Goal: Book appointment/travel/reservation

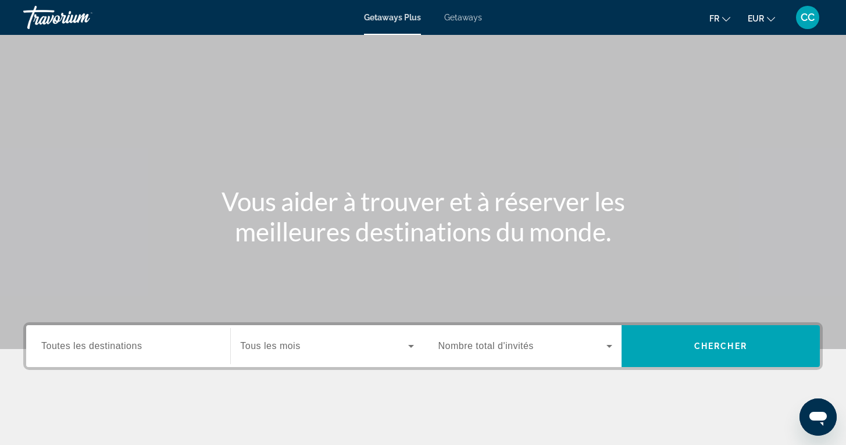
click at [457, 14] on span "Getaways" at bounding box center [463, 17] width 38 height 9
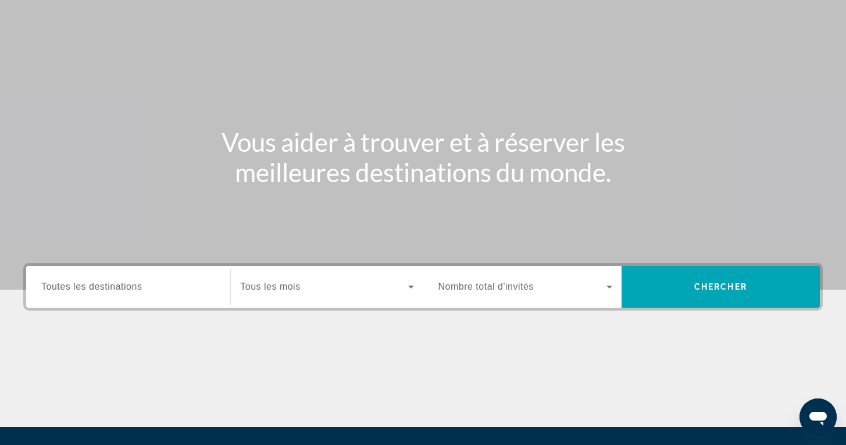
scroll to position [70, 0]
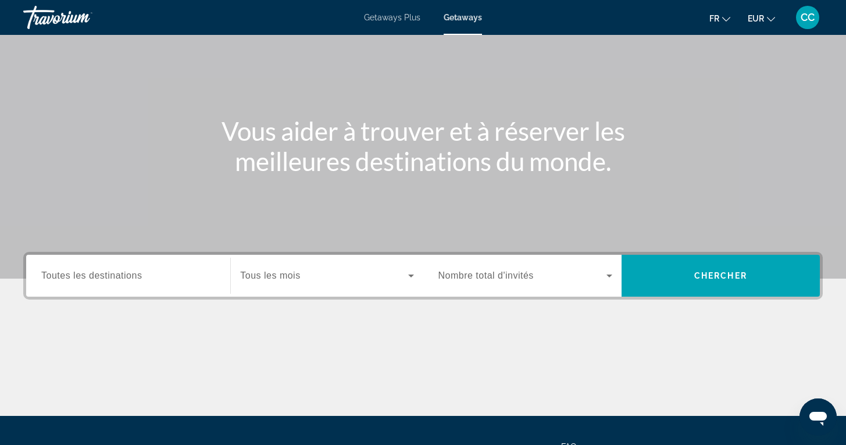
click at [105, 278] on span "Toutes les destinations" at bounding box center [91, 275] width 101 height 10
click at [105, 278] on input "Destination Toutes les destinations" at bounding box center [128, 276] width 174 height 14
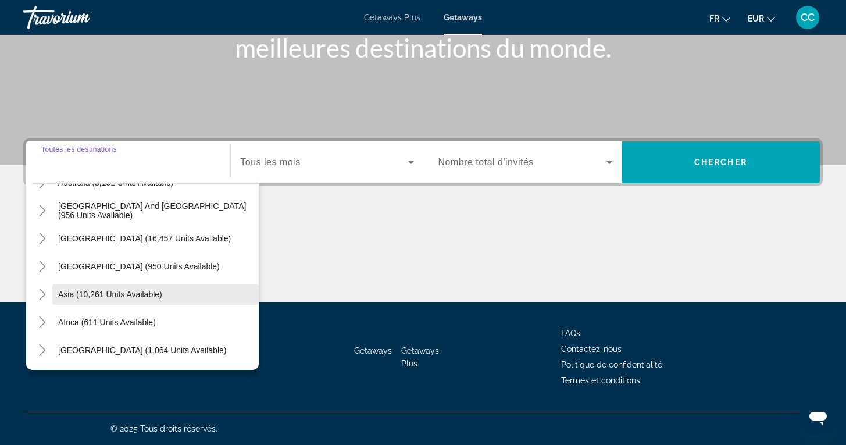
scroll to position [188, 0]
click at [41, 299] on icon "Toggle Asia (10,261 units available)" at bounding box center [42, 294] width 6 height 12
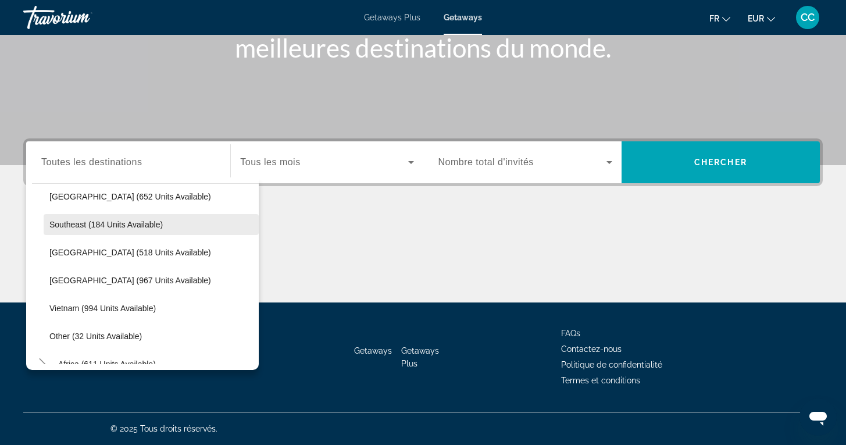
scroll to position [566, 0]
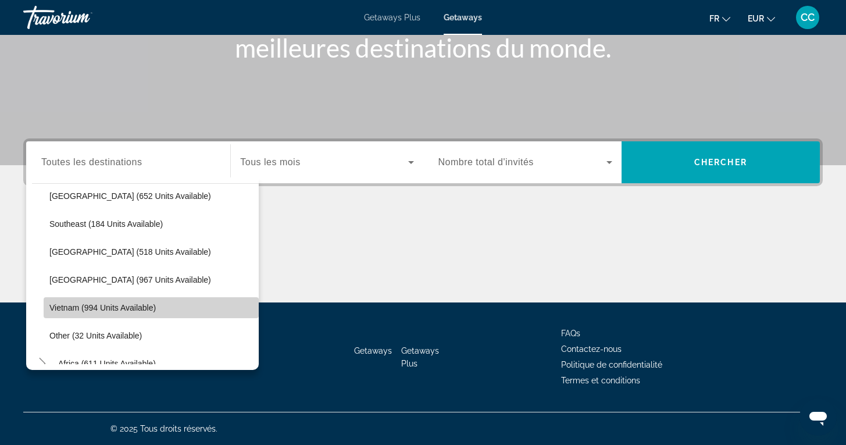
click at [75, 304] on span "Vietnam (994 units available)" at bounding box center [102, 307] width 106 height 9
type input "**********"
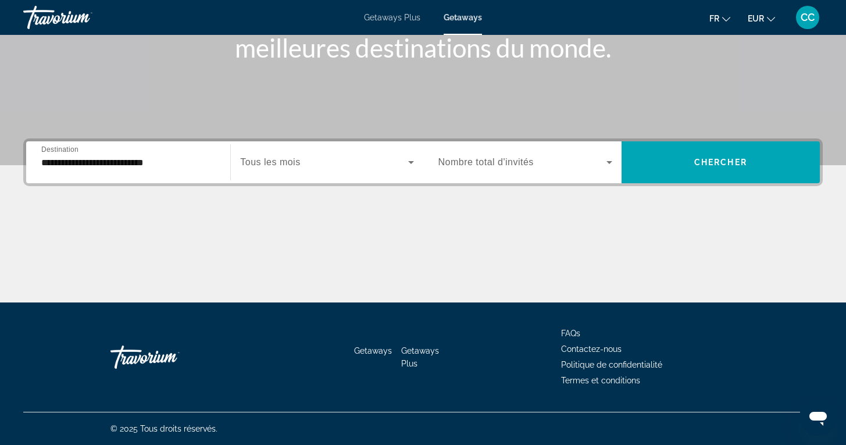
click at [279, 166] on span "Tous les mois" at bounding box center [270, 162] width 60 height 10
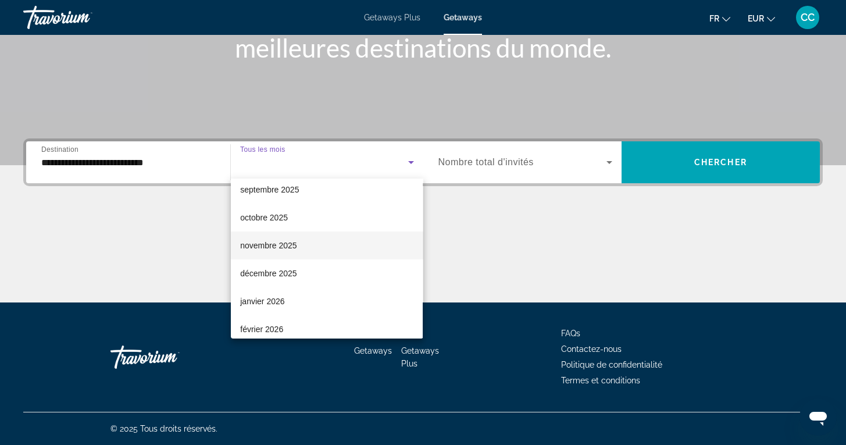
scroll to position [45, 0]
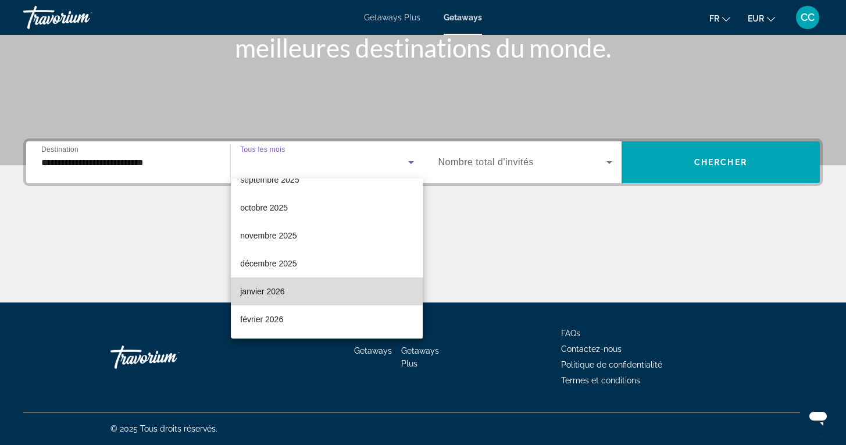
click at [264, 286] on span "janvier 2026" at bounding box center [262, 291] width 44 height 14
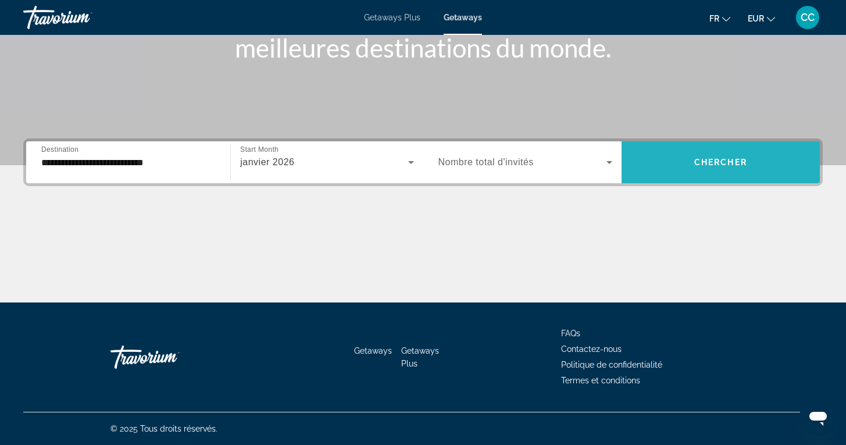
click at [675, 172] on span "Search widget" at bounding box center [720, 162] width 198 height 28
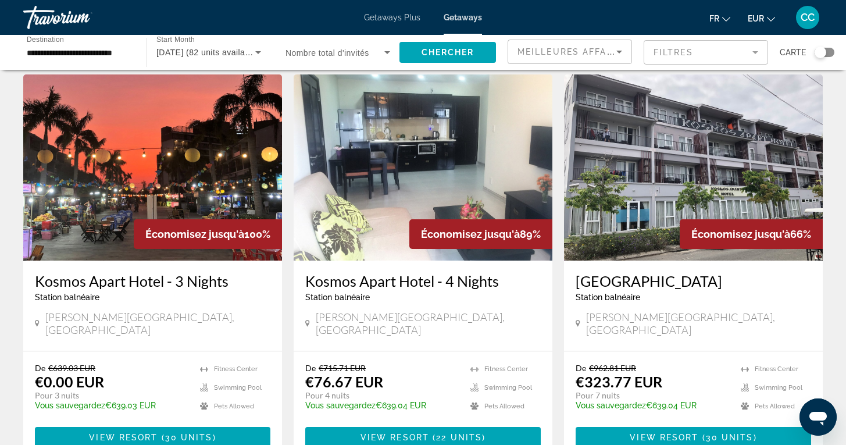
scroll to position [26, 0]
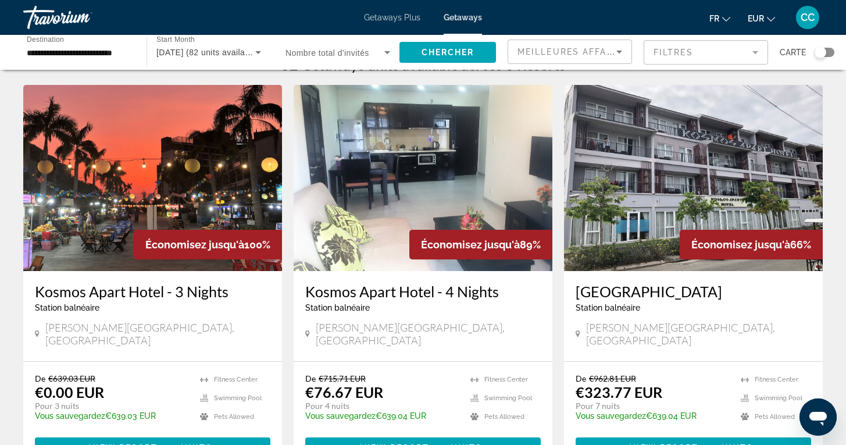
click at [828, 53] on div "Search widget" at bounding box center [824, 52] width 20 height 9
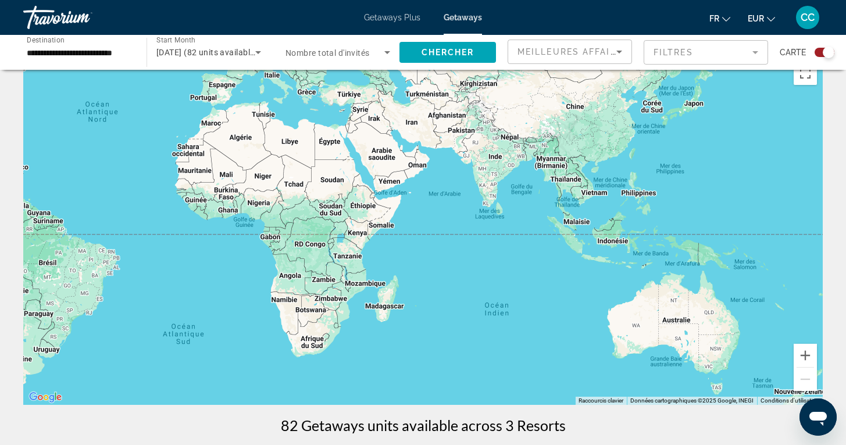
drag, startPoint x: 717, startPoint y: 313, endPoint x: 427, endPoint y: 214, distance: 306.0
click at [426, 214] on div "Main content" at bounding box center [422, 230] width 799 height 349
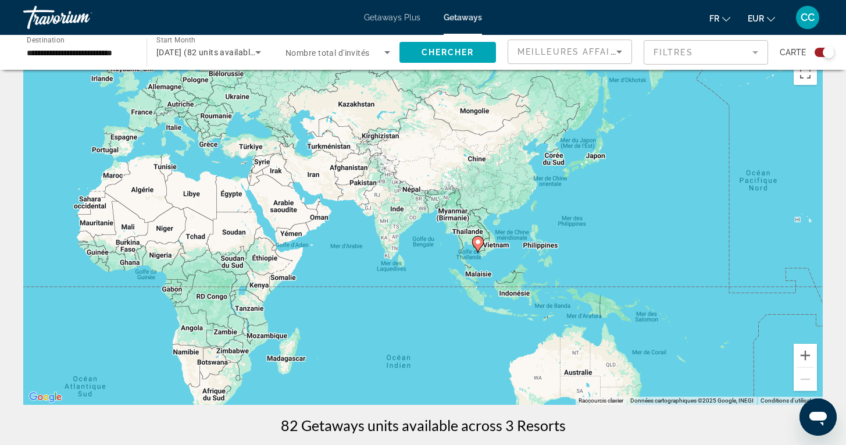
drag, startPoint x: 502, startPoint y: 221, endPoint x: 400, endPoint y: 273, distance: 113.9
click at [400, 273] on div "Pour activer le glissement avec le clavier, appuyez sur Alt+Entrée. Une fois ce…" at bounding box center [422, 230] width 799 height 349
click at [802, 355] on button "Zoom avant" at bounding box center [804, 355] width 23 height 23
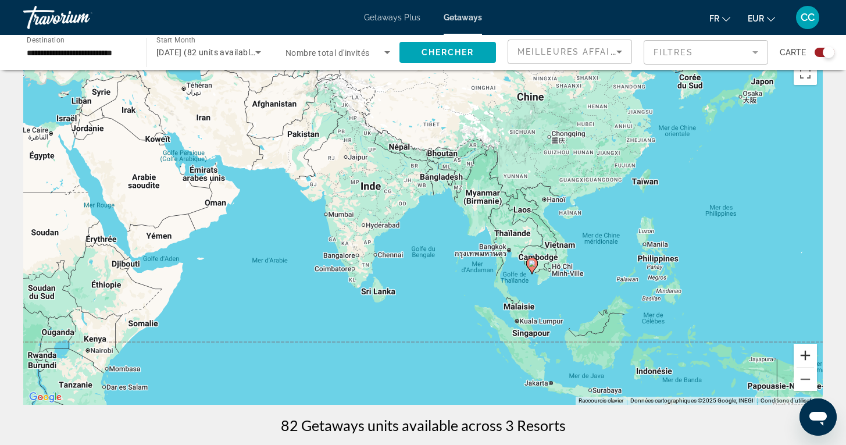
click at [802, 356] on button "Zoom avant" at bounding box center [804, 355] width 23 height 23
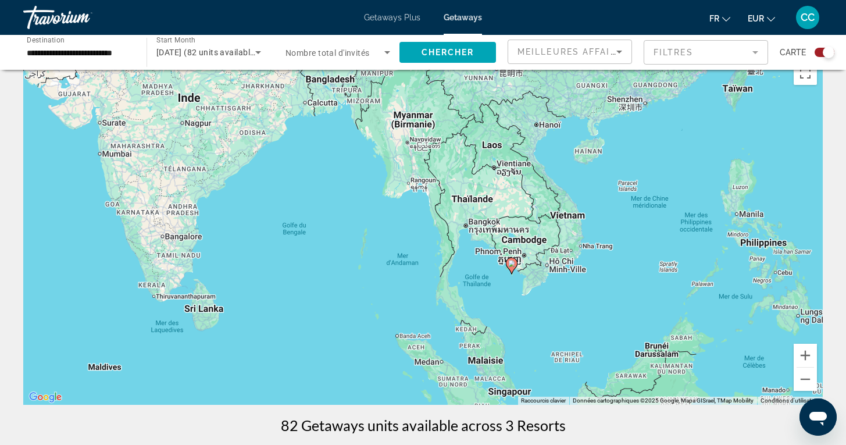
drag, startPoint x: 692, startPoint y: 359, endPoint x: 560, endPoint y: 315, distance: 138.6
click at [560, 315] on div "Pour activer le glissement avec le clavier, appuyez sur Alt+Entrée. Une fois ce…" at bounding box center [422, 230] width 799 height 349
click at [798, 355] on button "Zoom avant" at bounding box center [804, 355] width 23 height 23
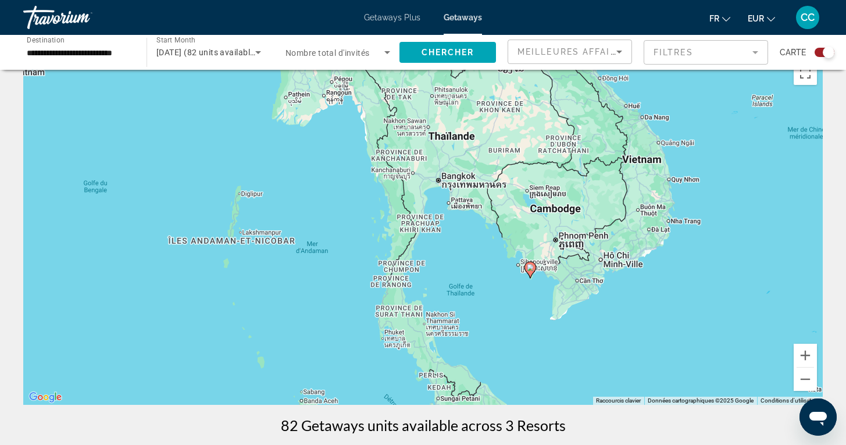
drag, startPoint x: 724, startPoint y: 350, endPoint x: 655, endPoint y: 311, distance: 79.7
click at [654, 310] on div "Pour activer le glissement avec le clavier, appuyez sur Alt+Entrée. Une fois ce…" at bounding box center [422, 230] width 799 height 349
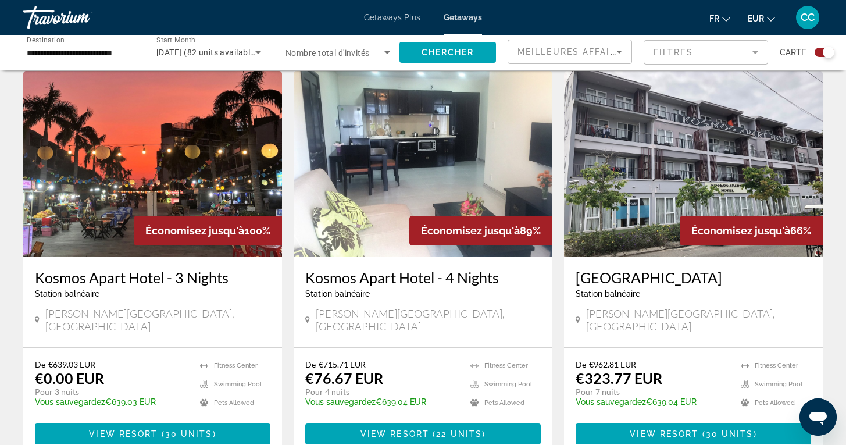
scroll to position [406, 0]
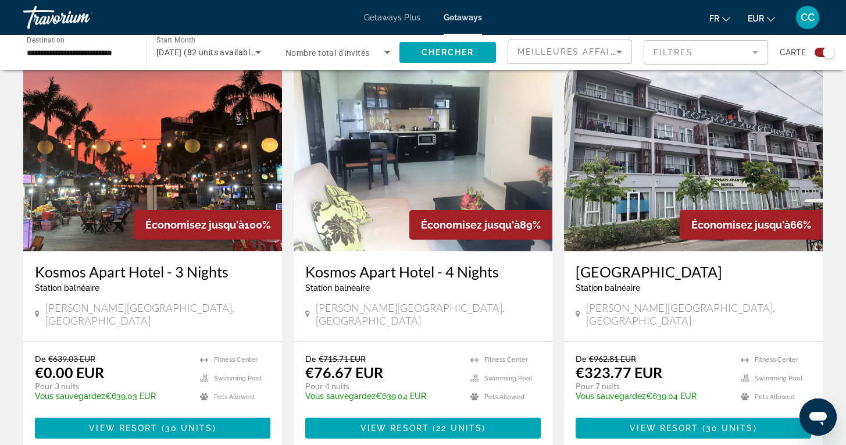
click at [185, 276] on h3 "Kosmos Apart Hotel - 3 Nights" at bounding box center [152, 271] width 235 height 17
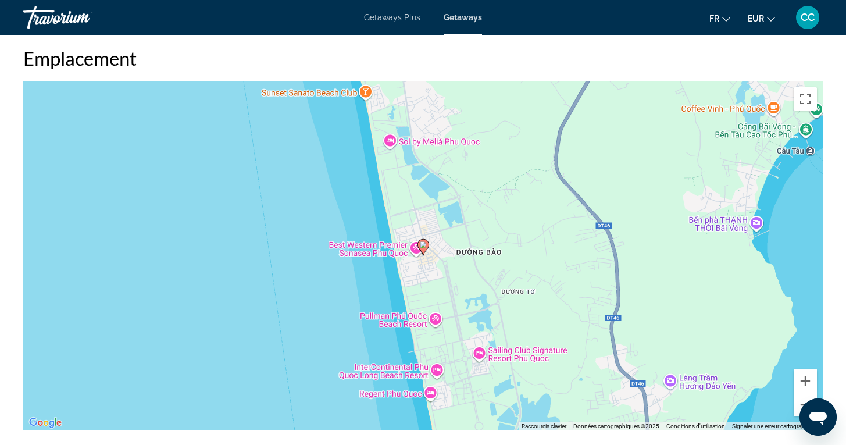
scroll to position [1466, 0]
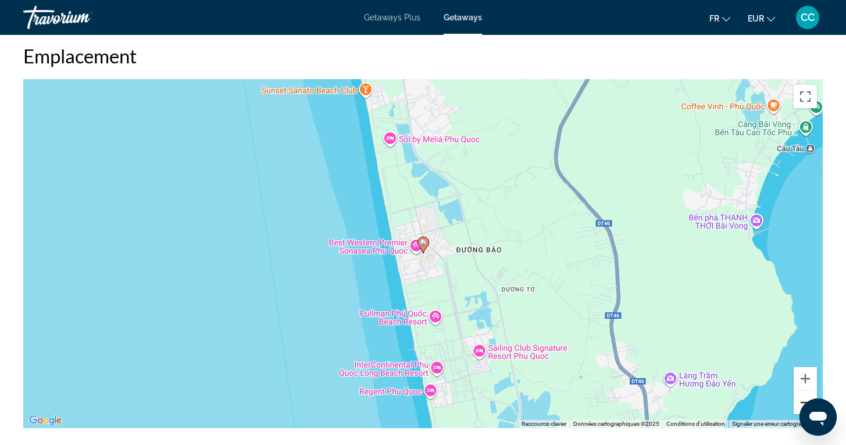
click at [803, 391] on button "Zoom arrière" at bounding box center [804, 402] width 23 height 23
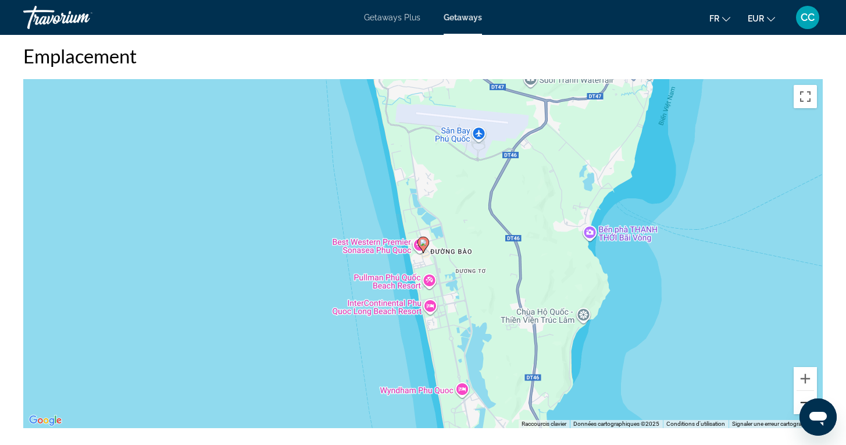
click at [802, 391] on button "Zoom arrière" at bounding box center [804, 402] width 23 height 23
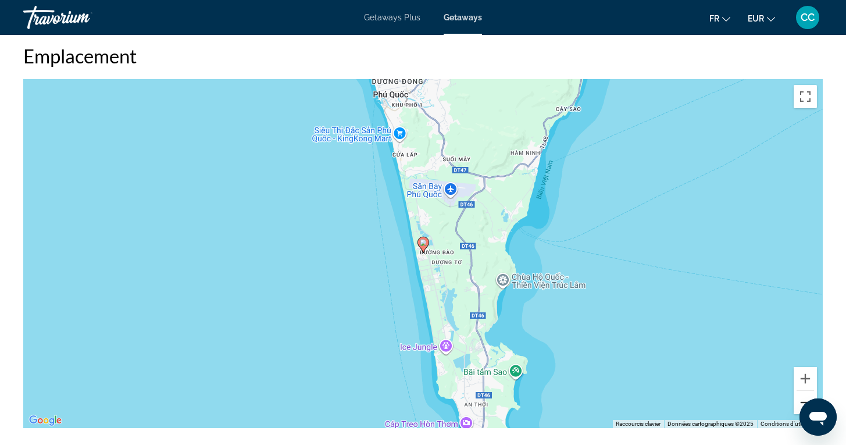
click at [802, 391] on button "Zoom arrière" at bounding box center [804, 402] width 23 height 23
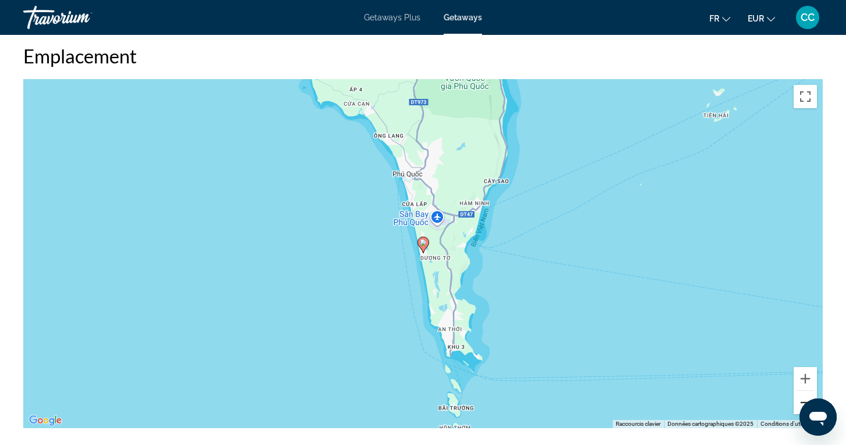
click at [802, 391] on button "Zoom arrière" at bounding box center [804, 402] width 23 height 23
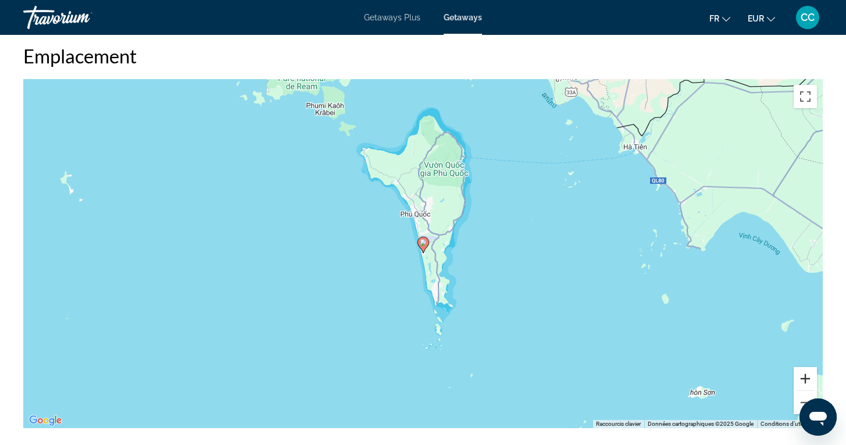
click at [804, 367] on button "Zoom avant" at bounding box center [804, 378] width 23 height 23
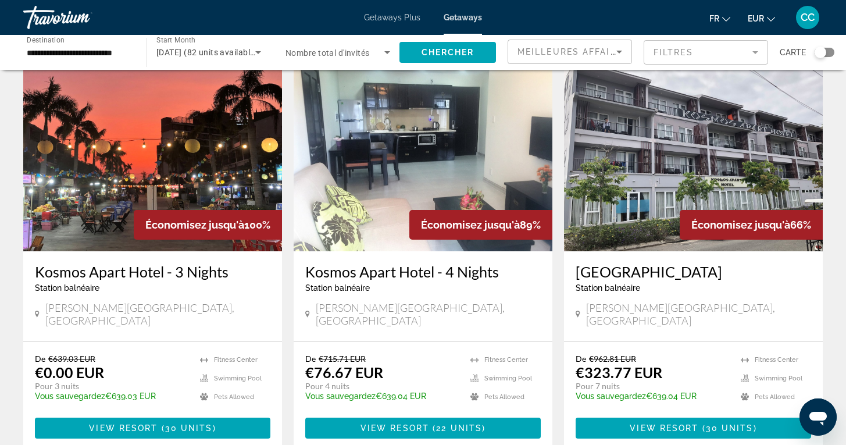
scroll to position [52, 0]
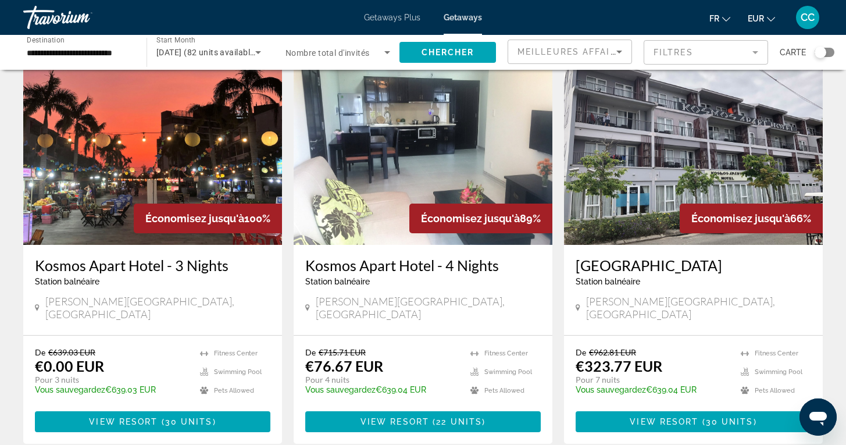
click at [377, 271] on h3 "Kosmos Apart Hotel - 4 Nights" at bounding box center [422, 264] width 235 height 17
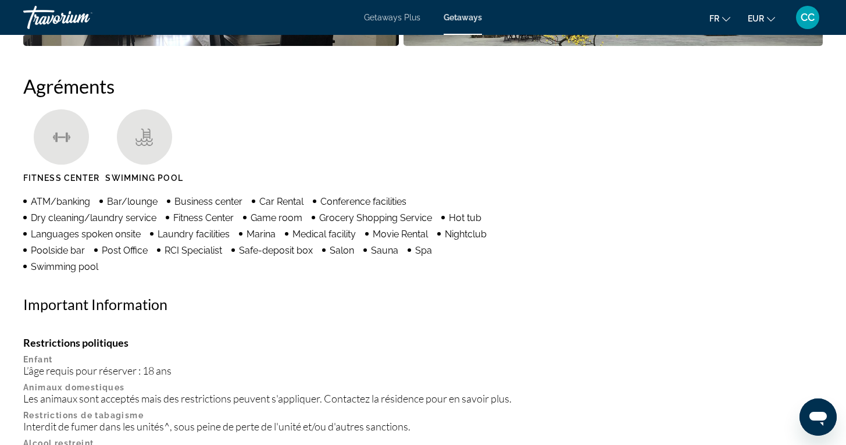
scroll to position [890, 0]
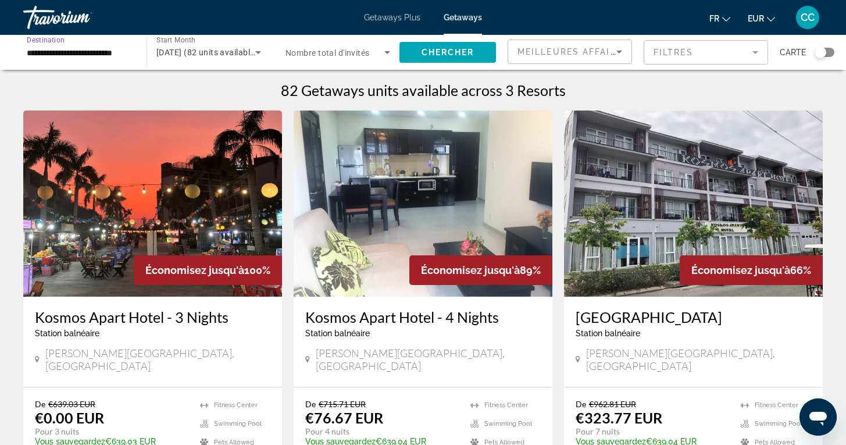
click at [63, 56] on input "**********" at bounding box center [79, 53] width 105 height 14
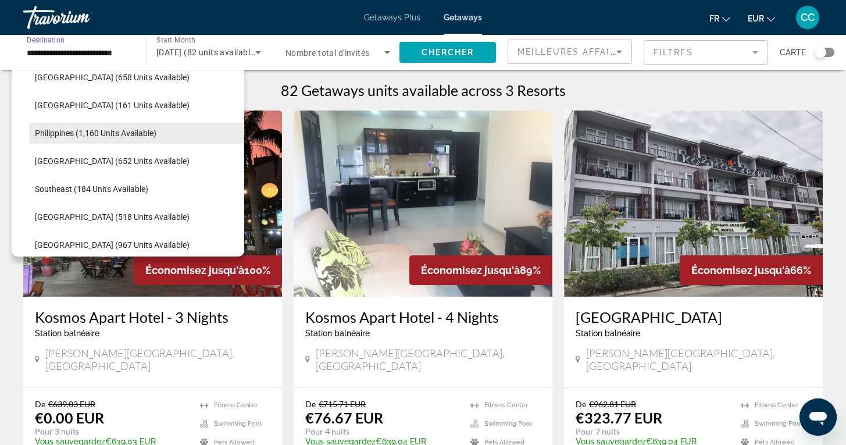
scroll to position [485, 0]
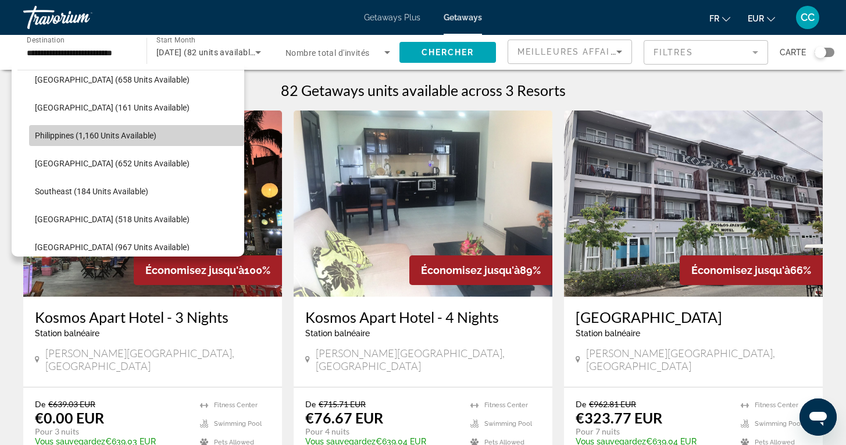
click at [54, 133] on span "Philippines (1,160 units available)" at bounding box center [95, 135] width 121 height 9
type input "**********"
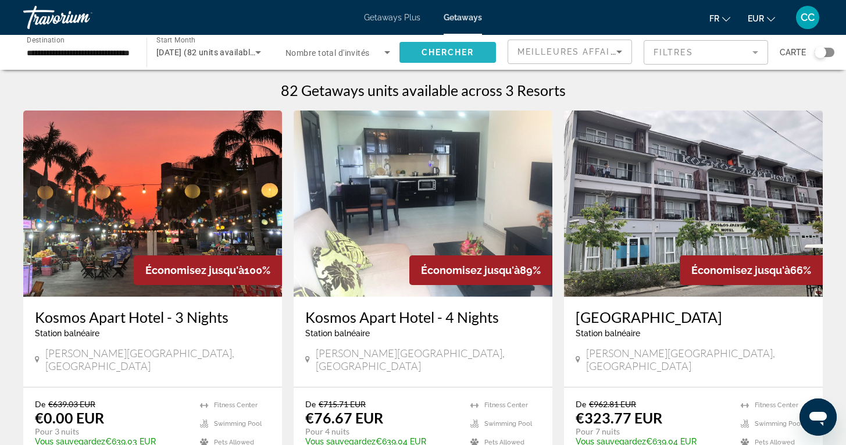
click at [430, 53] on span "Chercher" at bounding box center [447, 52] width 53 height 9
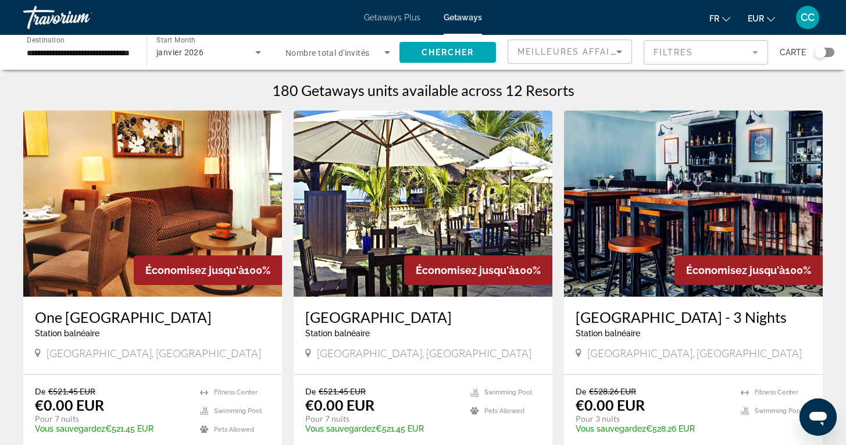
click at [828, 52] on div "Search widget" at bounding box center [824, 52] width 20 height 9
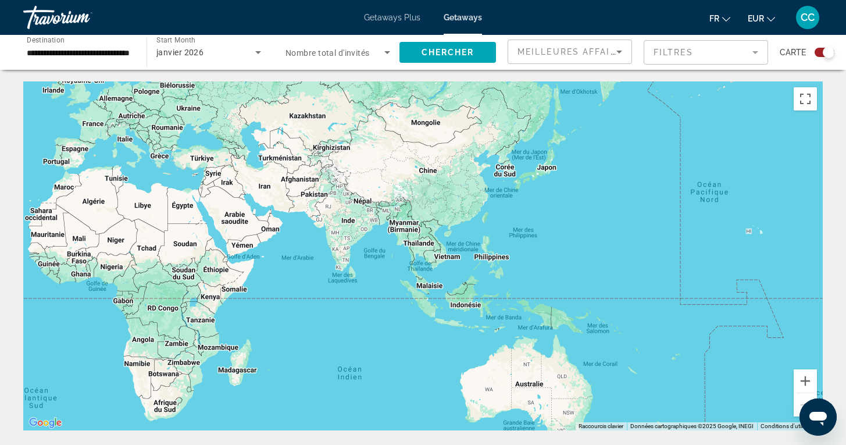
drag, startPoint x: 723, startPoint y: 326, endPoint x: 286, endPoint y: 264, distance: 441.4
click at [285, 264] on div "Main content" at bounding box center [422, 255] width 799 height 349
click at [798, 385] on button "Zoom avant" at bounding box center [804, 380] width 23 height 23
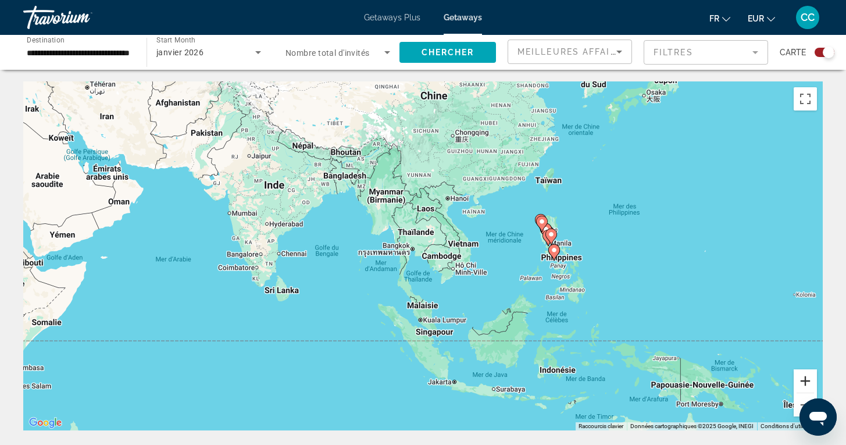
click at [798, 382] on button "Zoom avant" at bounding box center [804, 380] width 23 height 23
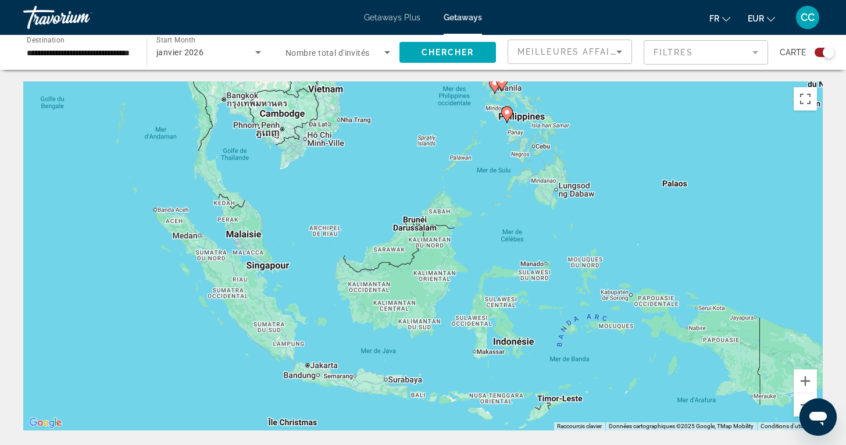
drag, startPoint x: 543, startPoint y: 349, endPoint x: 363, endPoint y: 205, distance: 231.6
click at [363, 205] on div "Pour activer le glissement avec le clavier, appuyez sur Alt+Entrée. Une fois ce…" at bounding box center [422, 255] width 799 height 349
click at [504, 257] on div "Pour activer le glissement avec le clavier, appuyez sur Alt+Entrée. Une fois ce…" at bounding box center [422, 255] width 799 height 349
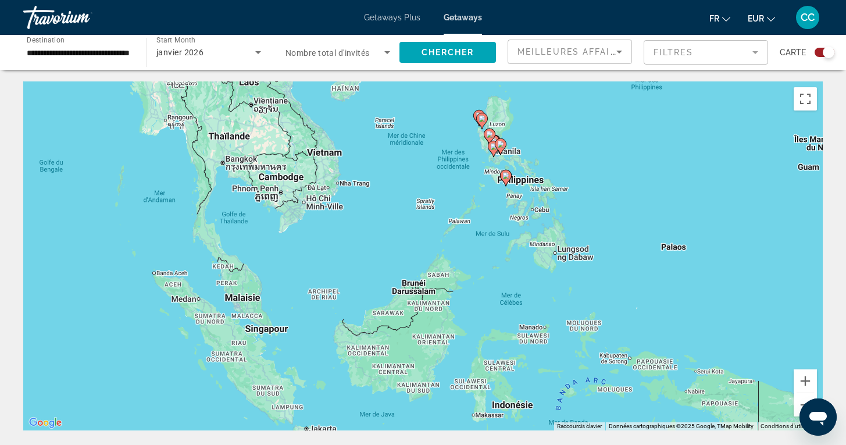
drag, startPoint x: 488, startPoint y: 214, endPoint x: 487, endPoint y: 278, distance: 63.9
click at [487, 278] on div "Pour activer le glissement avec le clavier, appuyez sur Alt+Entrée. Une fois ce…" at bounding box center [422, 255] width 799 height 349
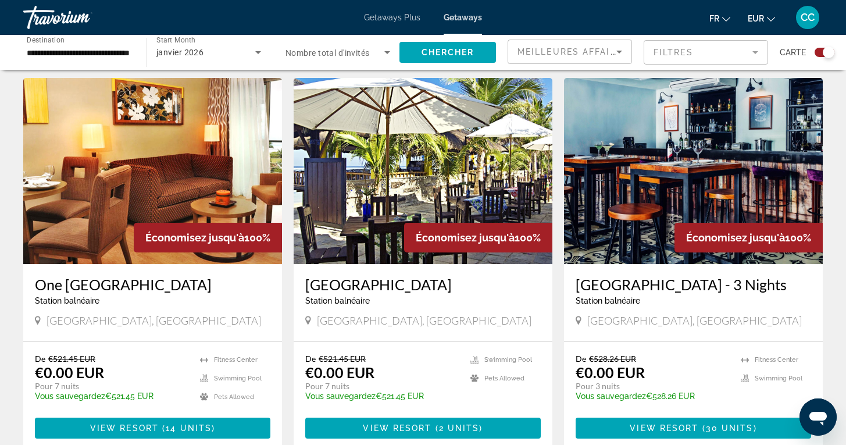
scroll to position [395, 0]
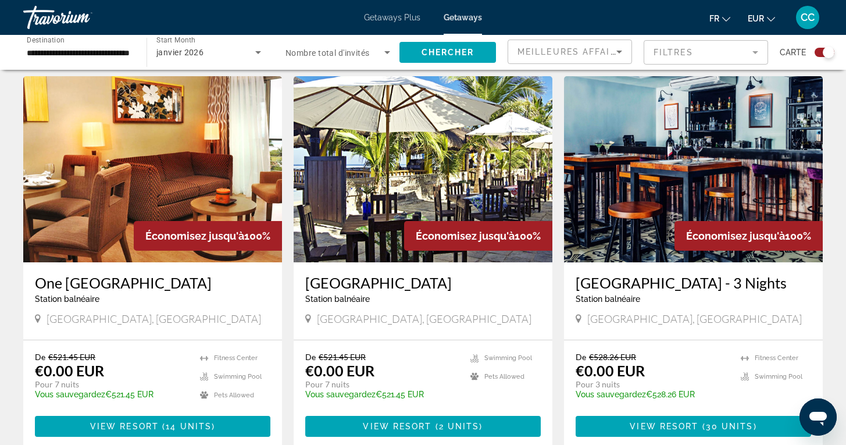
click at [473, 287] on h3 "[GEOGRAPHIC_DATA]" at bounding box center [422, 282] width 235 height 17
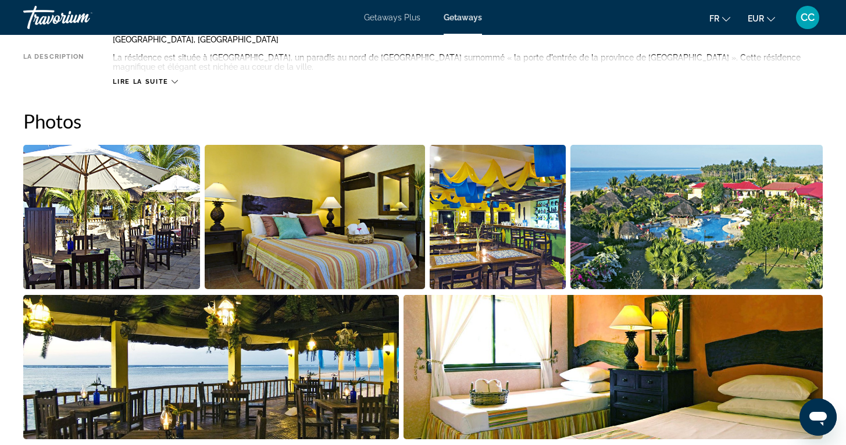
scroll to position [478, 0]
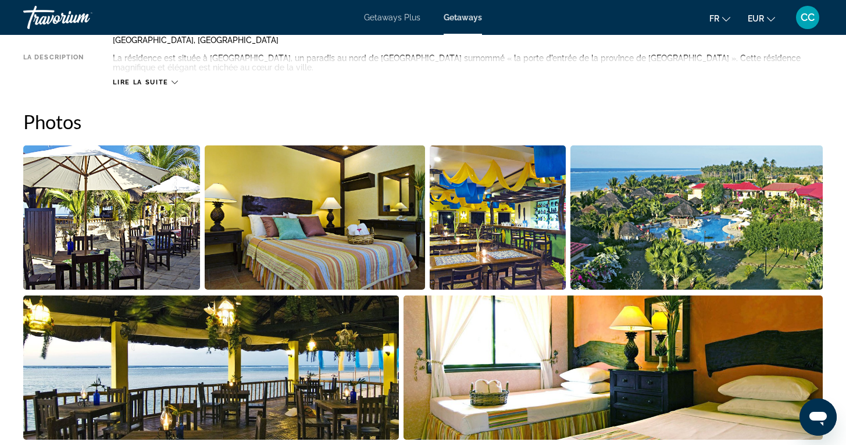
click at [148, 233] on img "Open full-screen image slider" at bounding box center [111, 217] width 177 height 144
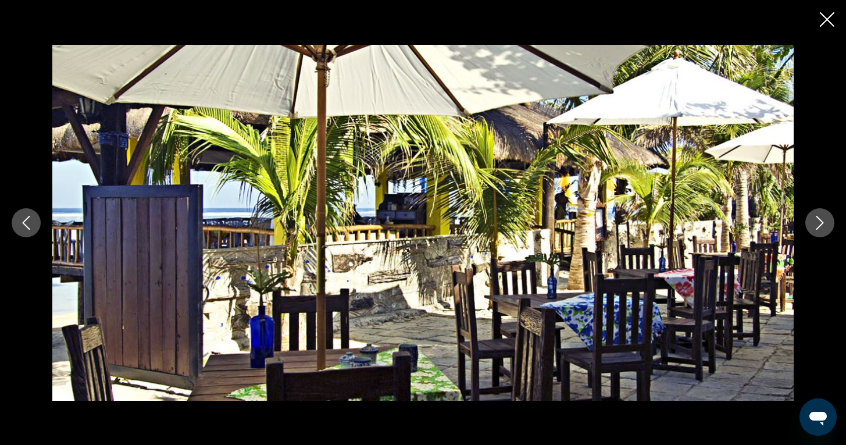
click at [819, 221] on icon "Next image" at bounding box center [820, 223] width 14 height 14
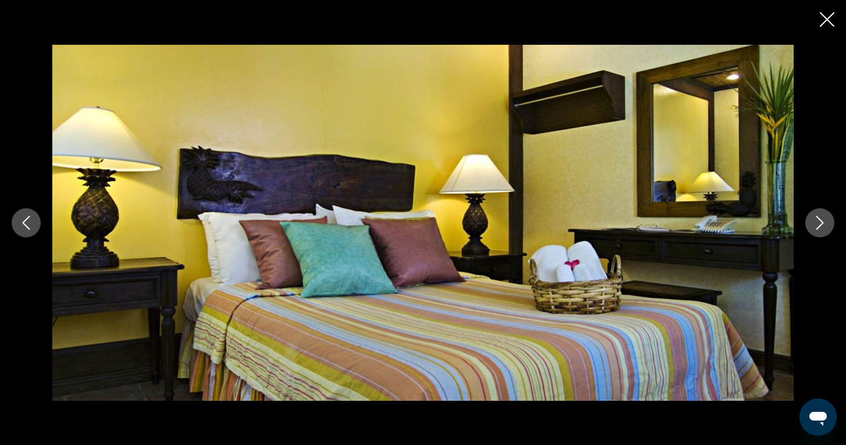
click at [819, 221] on icon "Next image" at bounding box center [820, 223] width 14 height 14
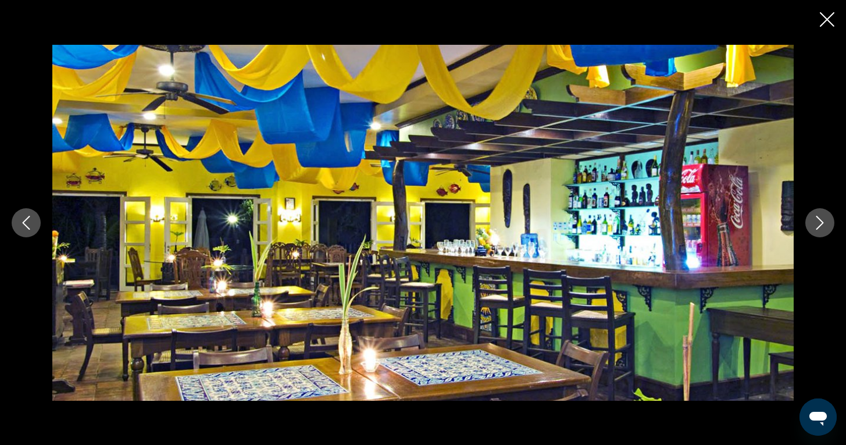
click at [819, 221] on icon "Next image" at bounding box center [820, 223] width 14 height 14
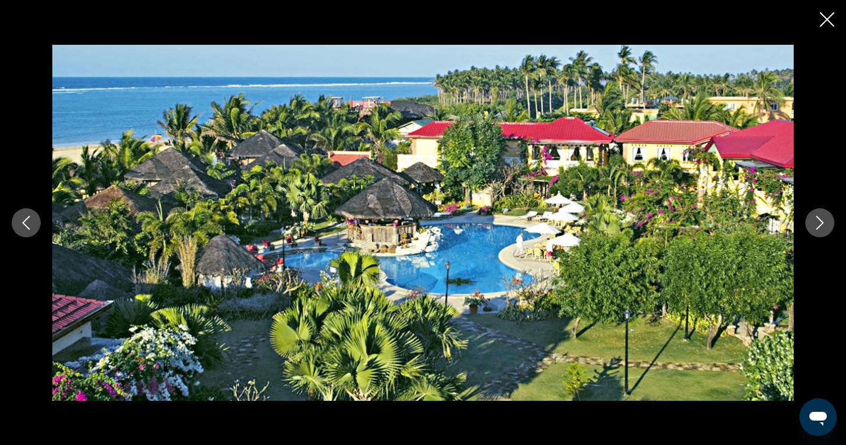
click at [819, 222] on icon "Next image" at bounding box center [820, 223] width 14 height 14
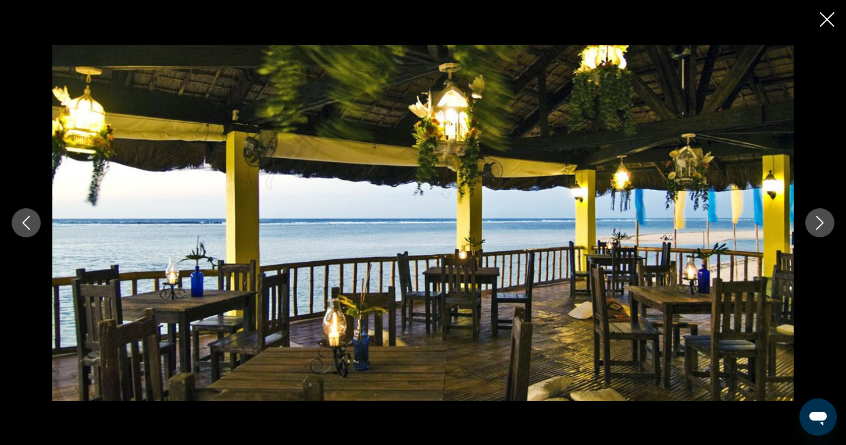
click at [819, 222] on icon "Next image" at bounding box center [820, 223] width 14 height 14
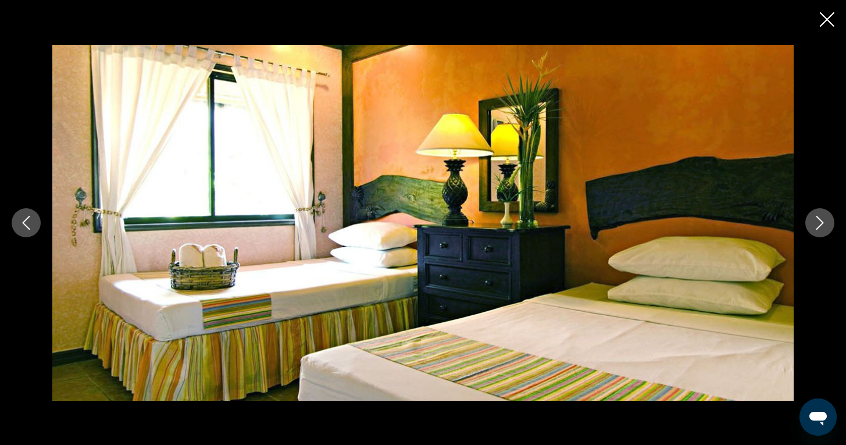
click at [819, 222] on icon "Next image" at bounding box center [820, 223] width 14 height 14
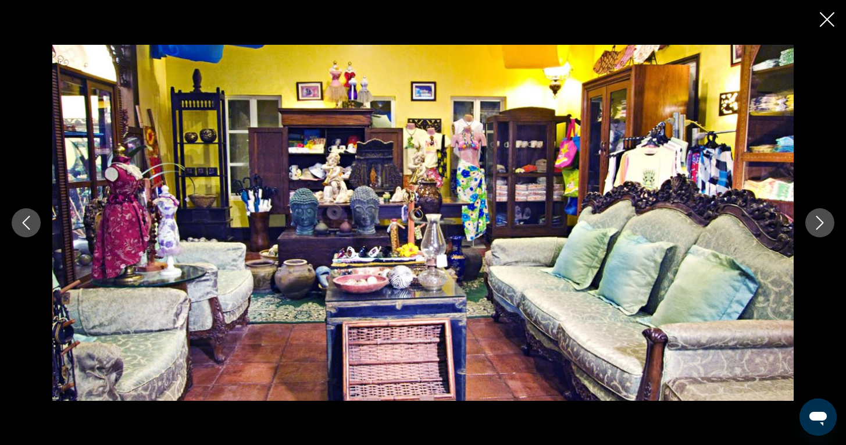
click at [819, 223] on icon "Next image" at bounding box center [820, 223] width 14 height 14
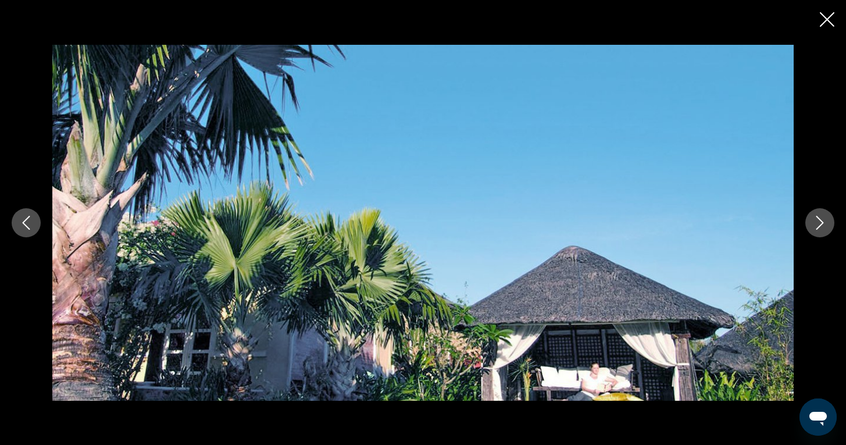
click at [819, 223] on icon "Next image" at bounding box center [820, 223] width 14 height 14
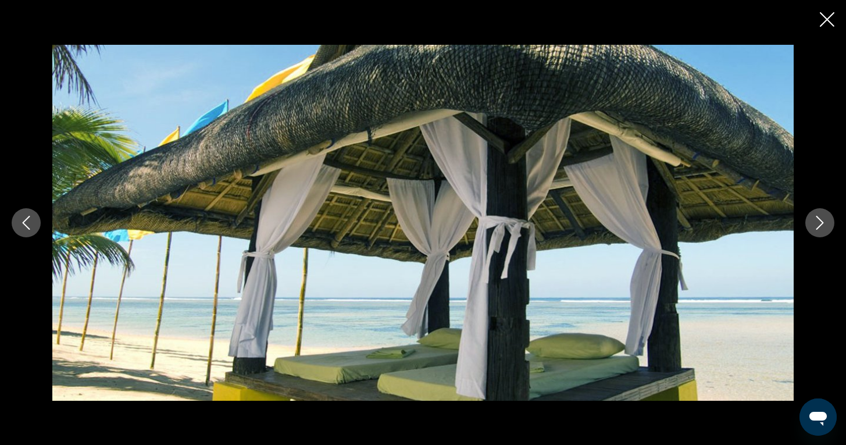
click at [819, 223] on icon "Next image" at bounding box center [820, 223] width 14 height 14
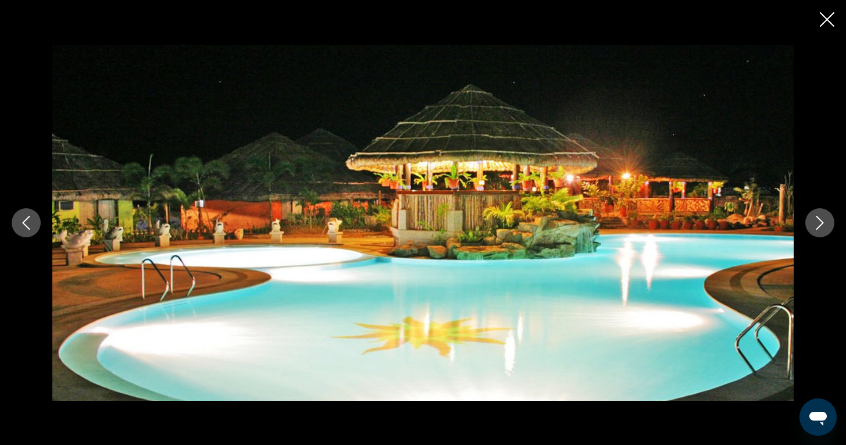
click at [819, 223] on icon "Next image" at bounding box center [820, 223] width 14 height 14
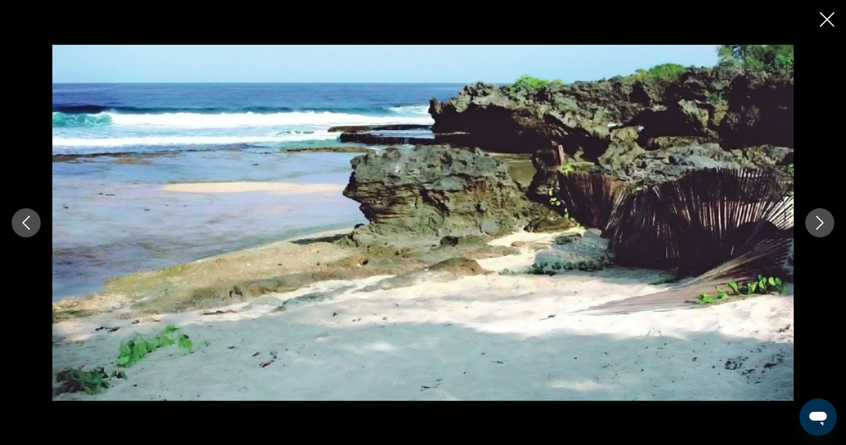
click at [819, 223] on icon "Next image" at bounding box center [820, 223] width 14 height 14
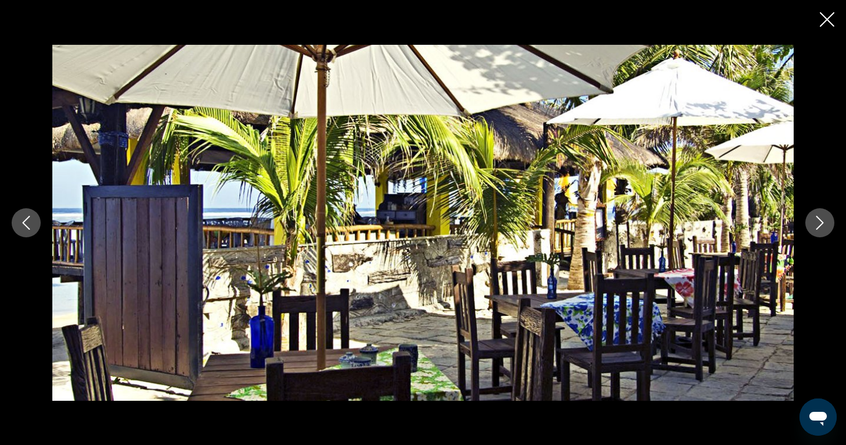
click at [819, 223] on icon "Next image" at bounding box center [820, 223] width 14 height 14
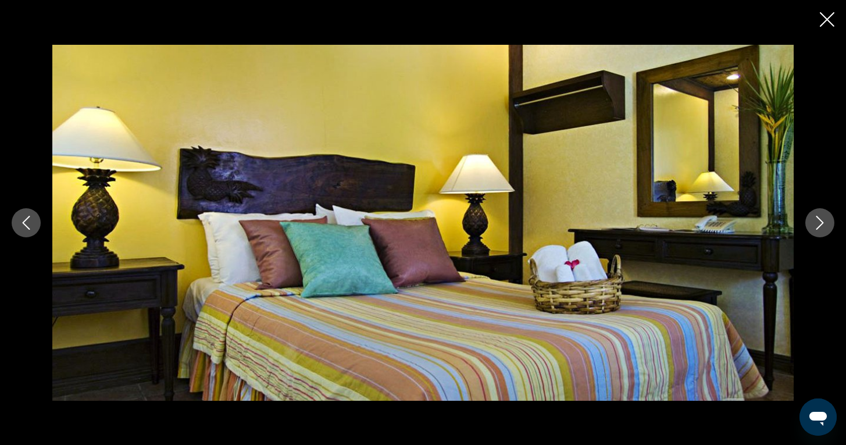
click at [819, 223] on icon "Next image" at bounding box center [820, 223] width 14 height 14
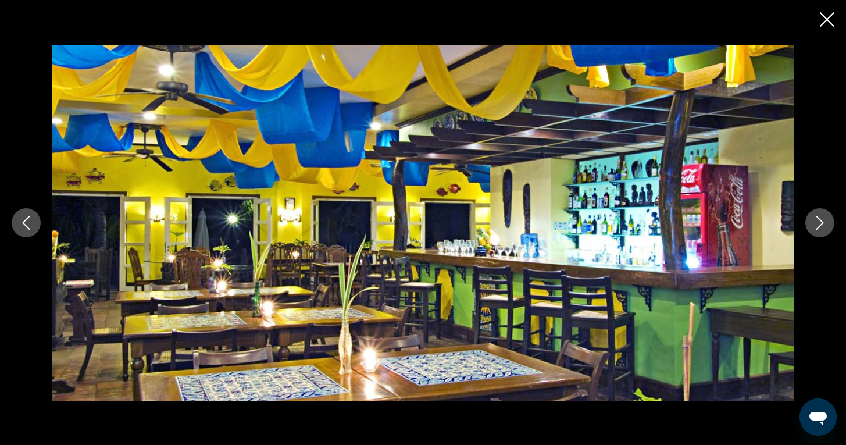
click at [824, 19] on icon "Close slideshow" at bounding box center [827, 19] width 15 height 15
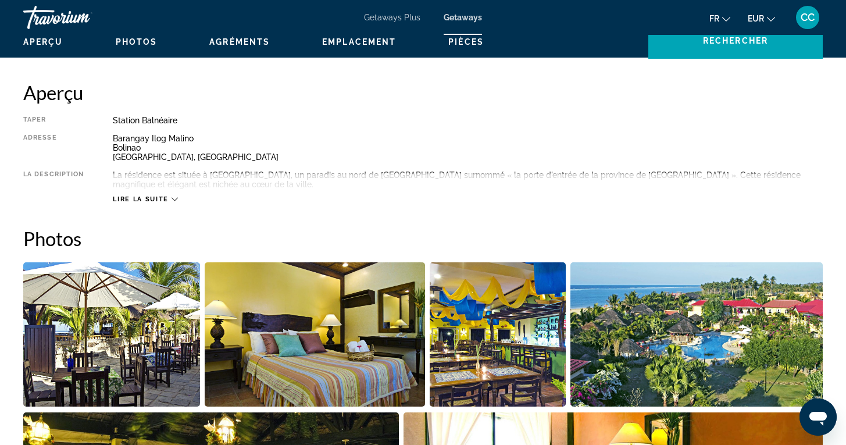
scroll to position [357, 0]
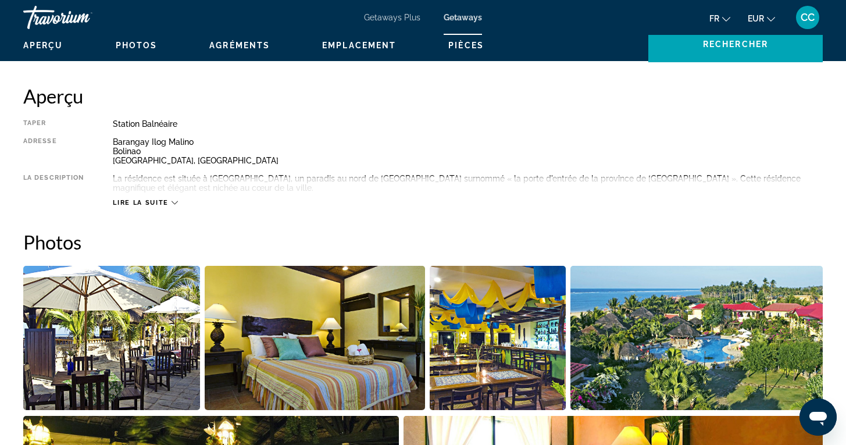
click at [163, 198] on button "Lire la suite" at bounding box center [145, 202] width 65 height 9
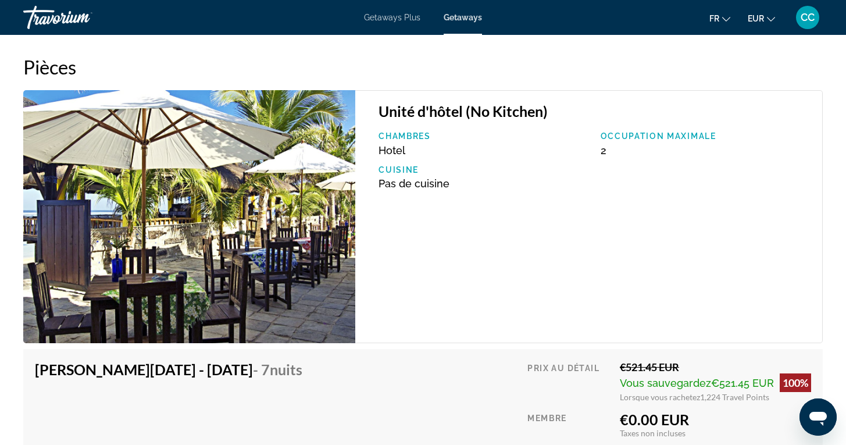
scroll to position [1755, 0]
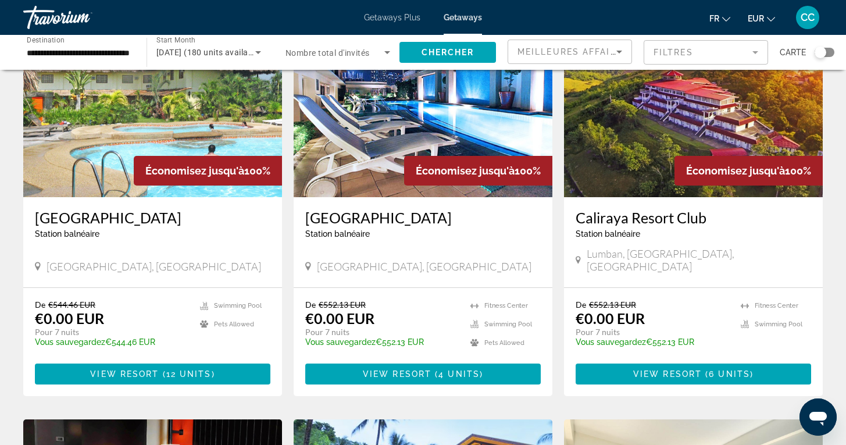
scroll to position [485, 0]
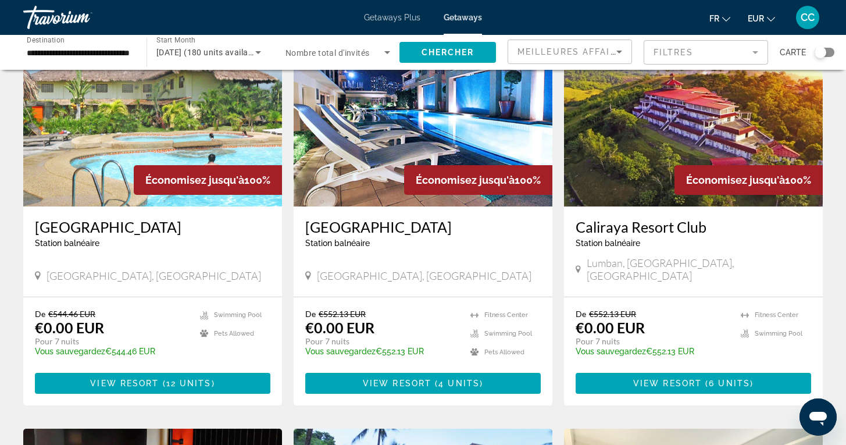
click at [175, 235] on h3 "[GEOGRAPHIC_DATA]" at bounding box center [152, 226] width 235 height 17
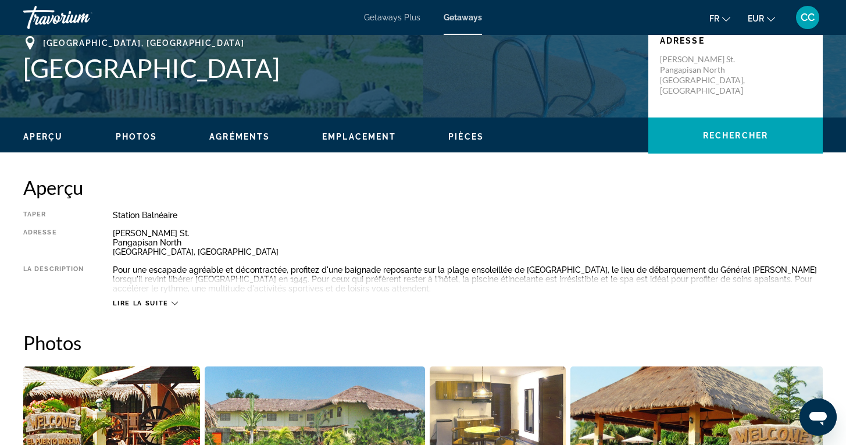
scroll to position [259, 0]
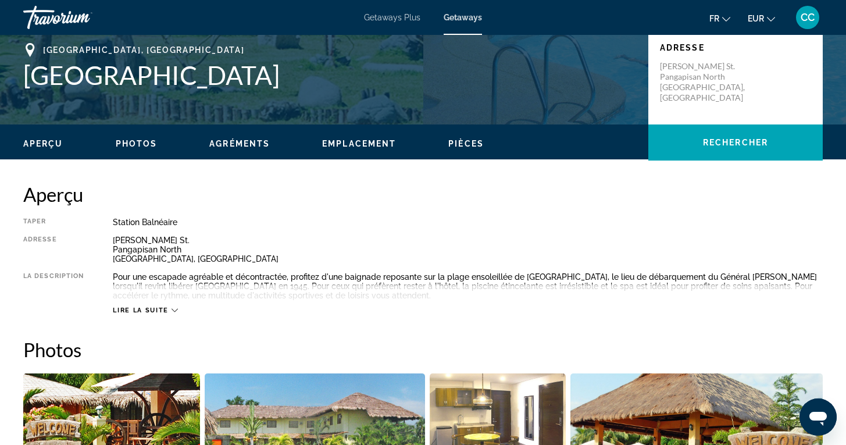
click at [162, 306] on span "Lire la suite" at bounding box center [140, 310] width 55 height 8
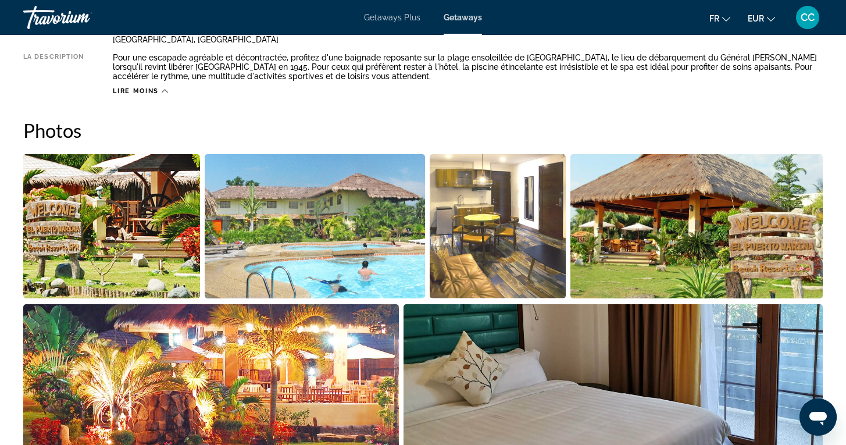
scroll to position [482, 0]
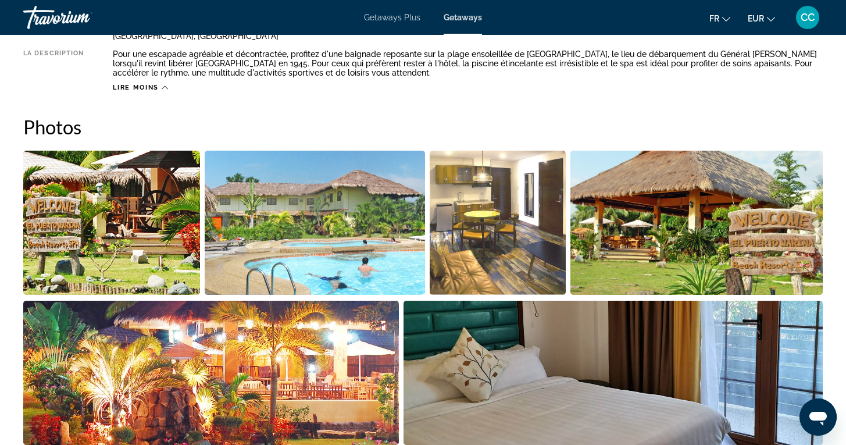
click at [125, 231] on img "Open full-screen image slider" at bounding box center [111, 223] width 177 height 144
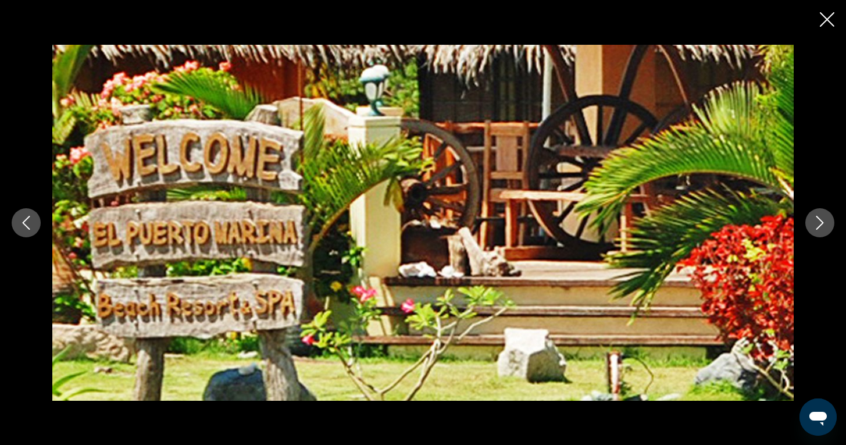
click at [822, 224] on icon "Next image" at bounding box center [820, 223] width 14 height 14
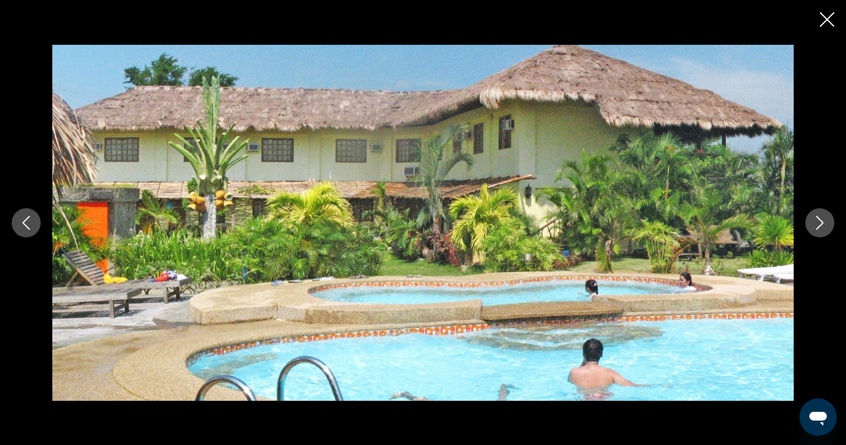
click at [822, 225] on icon "Next image" at bounding box center [820, 223] width 14 height 14
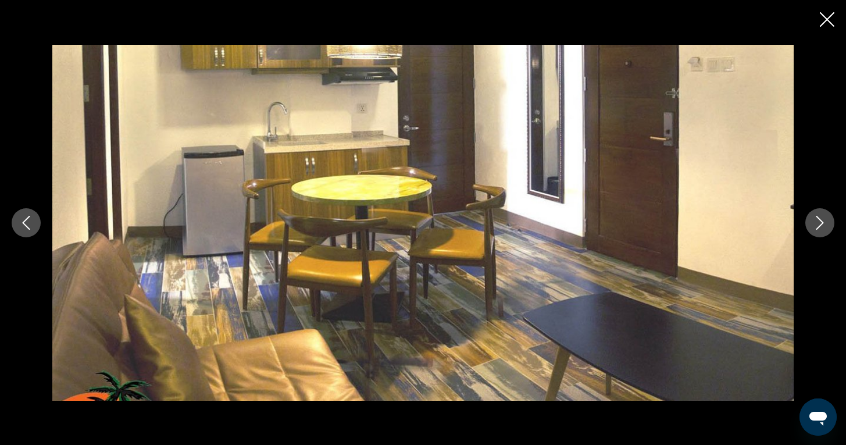
click at [821, 224] on icon "Next image" at bounding box center [820, 223] width 14 height 14
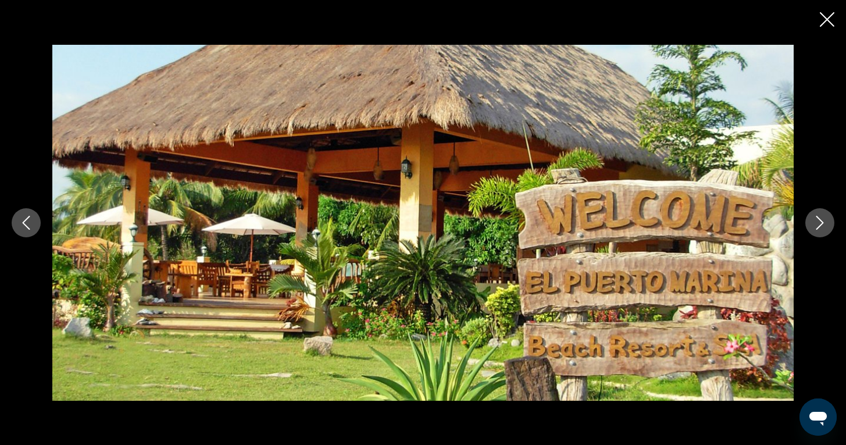
click at [821, 224] on icon "Next image" at bounding box center [820, 223] width 14 height 14
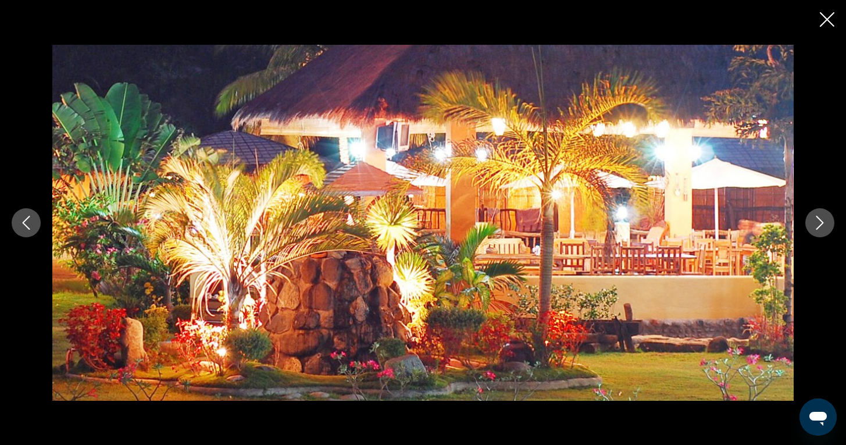
click at [821, 224] on icon "Next image" at bounding box center [820, 223] width 14 height 14
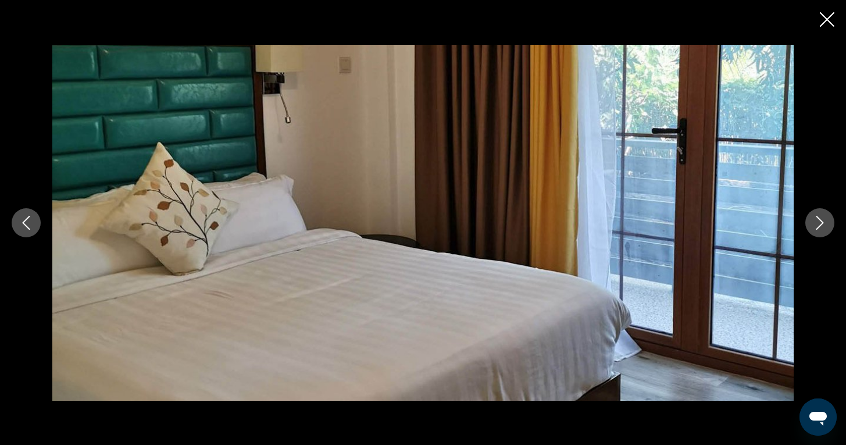
click at [821, 224] on icon "Next image" at bounding box center [820, 223] width 14 height 14
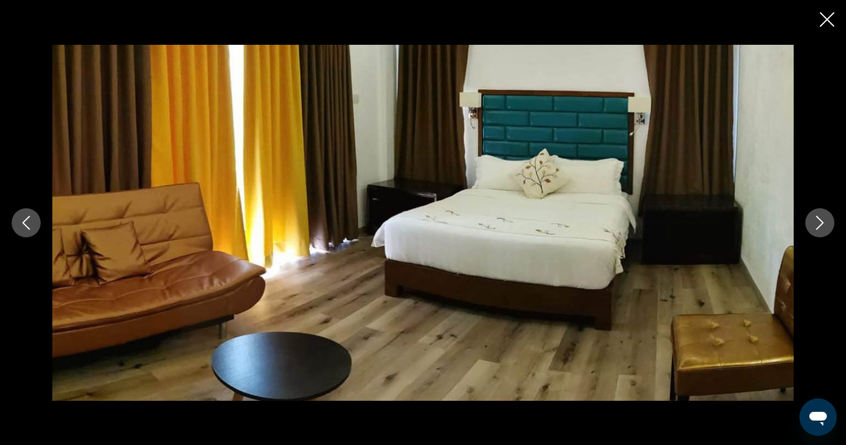
click at [821, 224] on icon "Next image" at bounding box center [820, 223] width 14 height 14
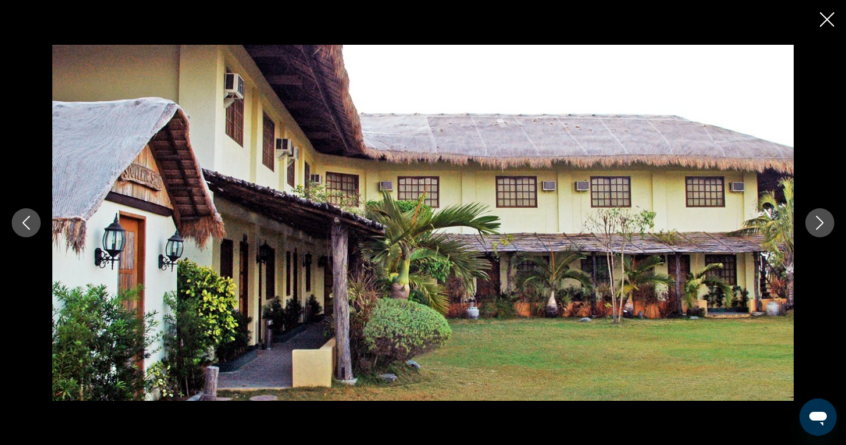
click at [821, 224] on icon "Next image" at bounding box center [820, 223] width 14 height 14
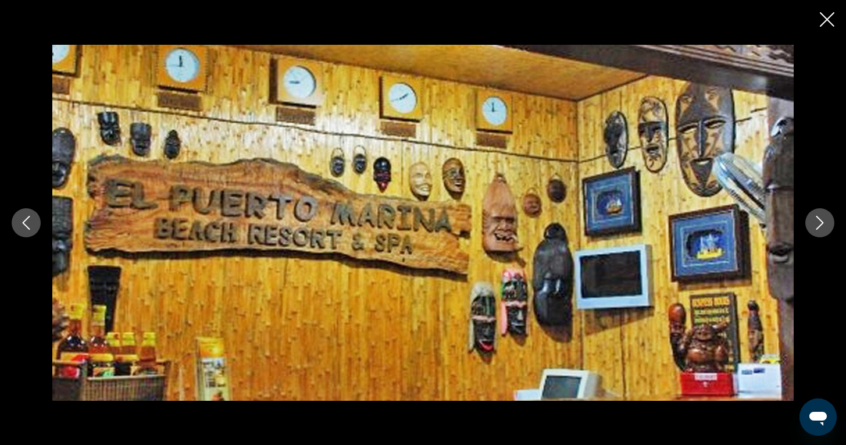
click at [820, 224] on icon "Next image" at bounding box center [820, 223] width 14 height 14
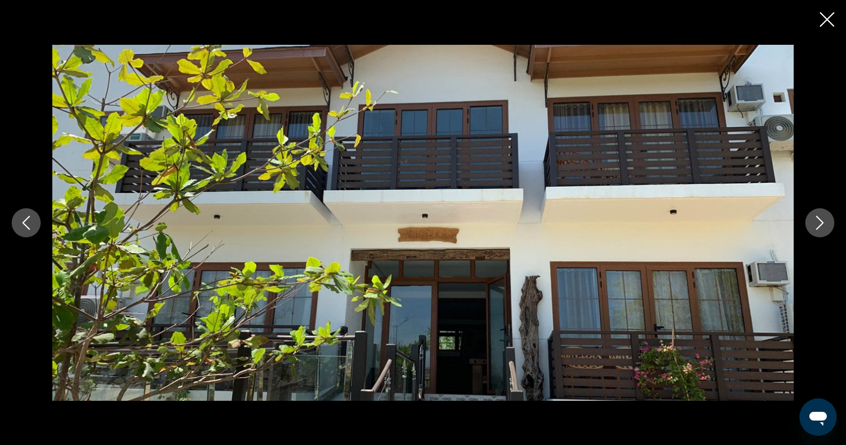
click at [820, 224] on icon "Next image" at bounding box center [820, 223] width 14 height 14
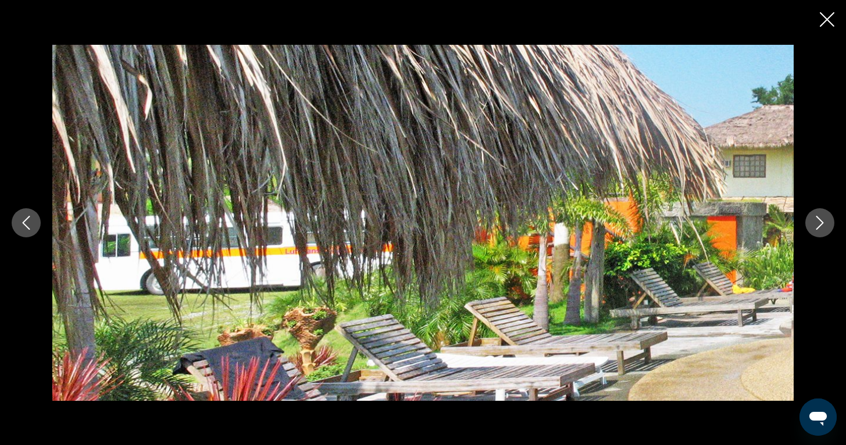
click at [820, 224] on icon "Next image" at bounding box center [820, 223] width 14 height 14
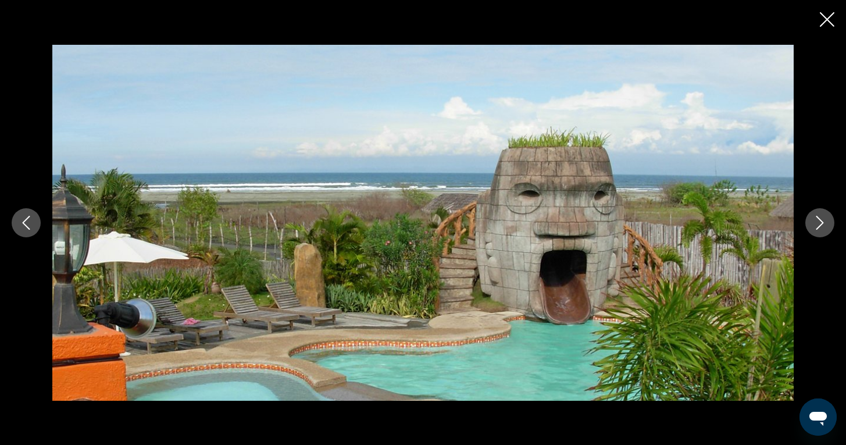
click at [820, 224] on icon "Next image" at bounding box center [820, 223] width 14 height 14
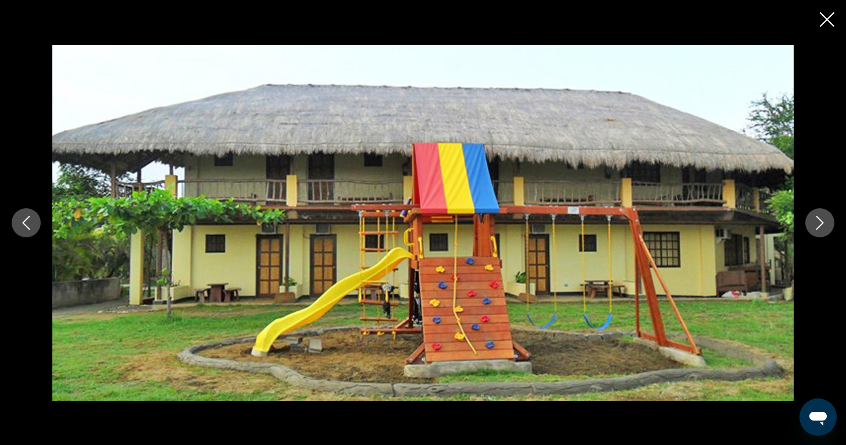
click at [820, 224] on icon "Next image" at bounding box center [820, 223] width 14 height 14
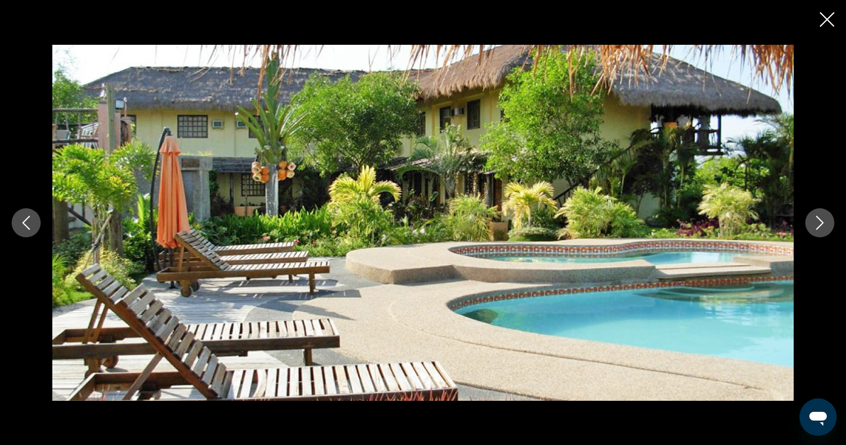
click at [820, 224] on icon "Next image" at bounding box center [820, 223] width 14 height 14
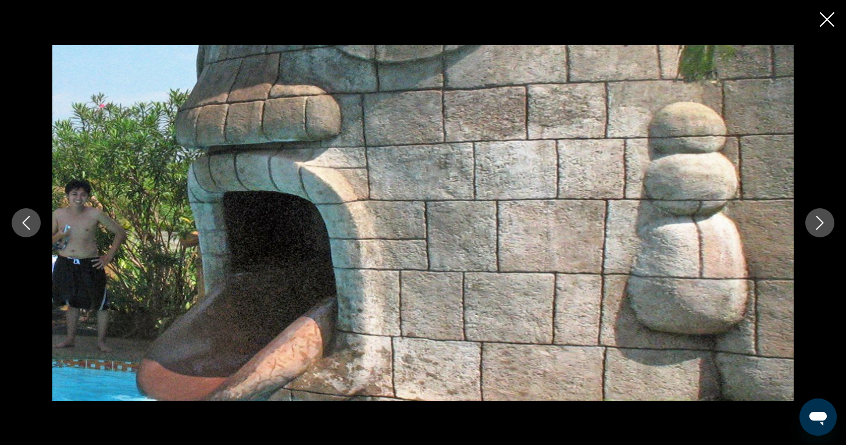
click at [820, 224] on icon "Next image" at bounding box center [820, 223] width 14 height 14
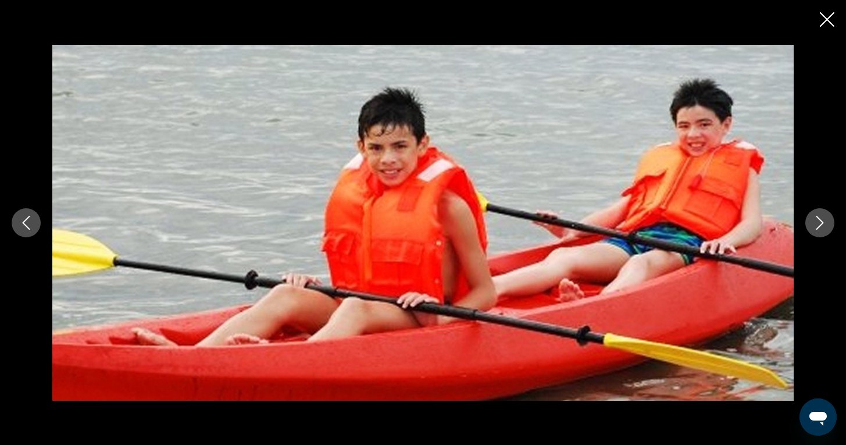
click at [820, 224] on icon "Next image" at bounding box center [820, 223] width 14 height 14
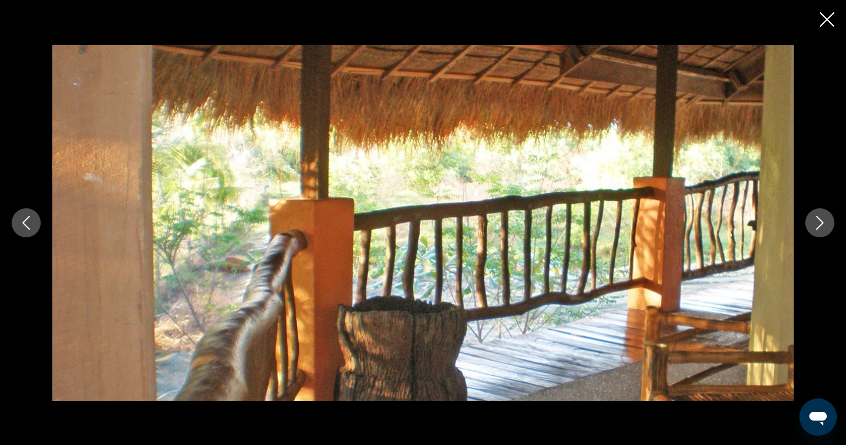
click at [820, 225] on icon "Next image" at bounding box center [820, 223] width 8 height 14
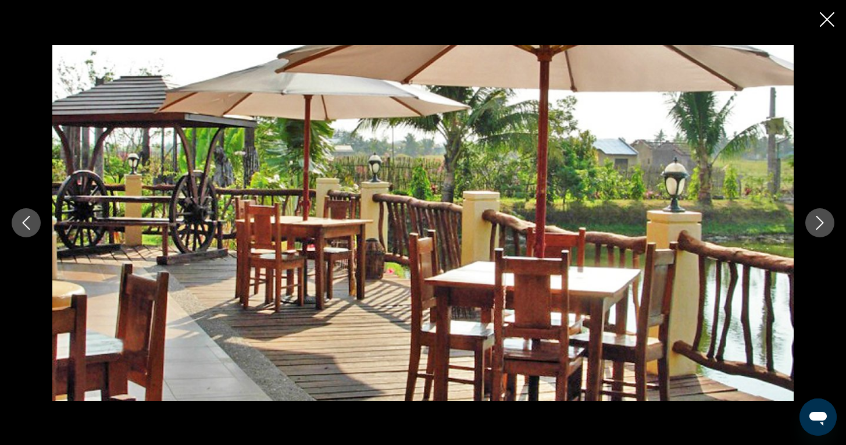
click at [820, 225] on icon "Next image" at bounding box center [820, 223] width 8 height 14
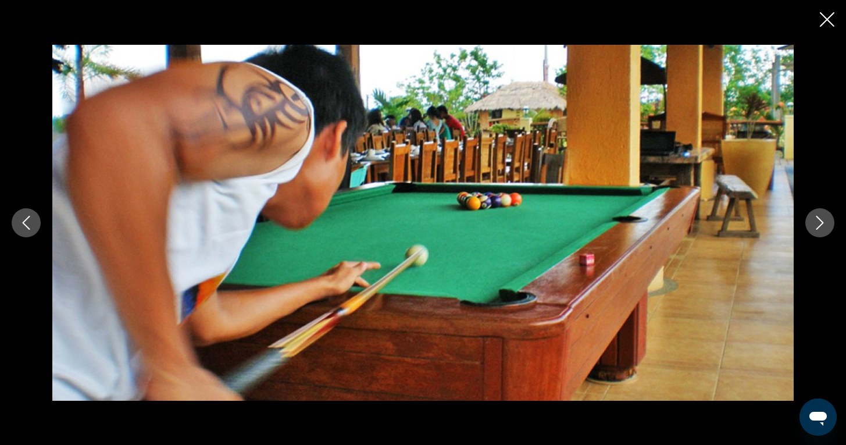
click at [820, 225] on icon "Next image" at bounding box center [820, 223] width 8 height 14
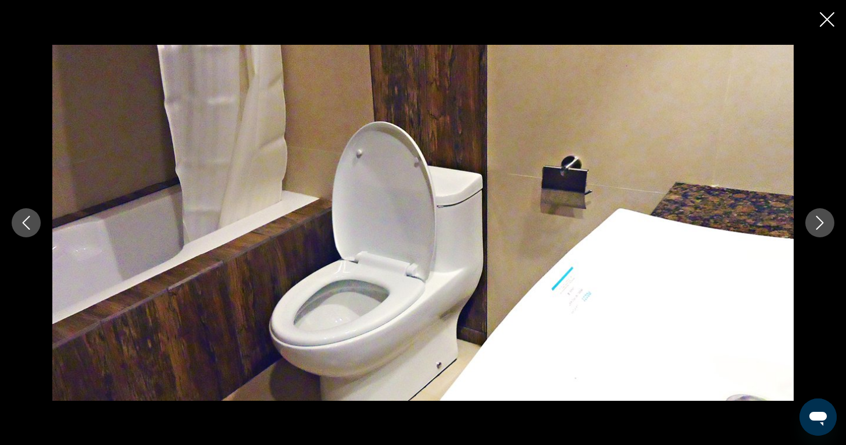
click at [820, 225] on icon "Next image" at bounding box center [820, 223] width 8 height 14
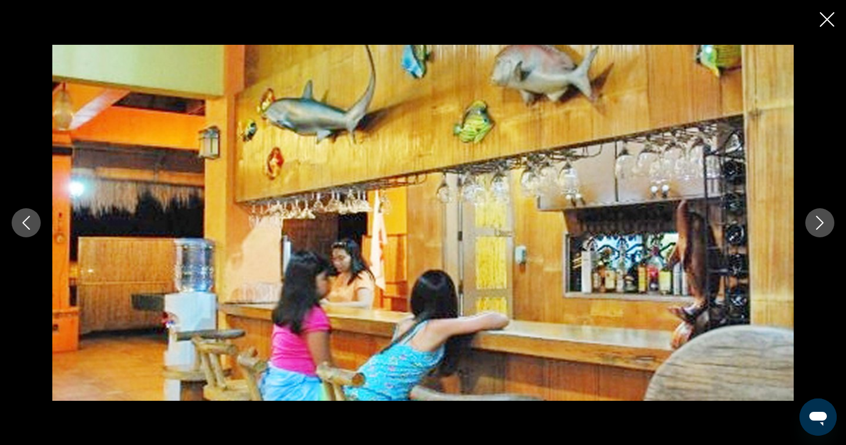
click at [820, 226] on icon "Next image" at bounding box center [820, 223] width 14 height 14
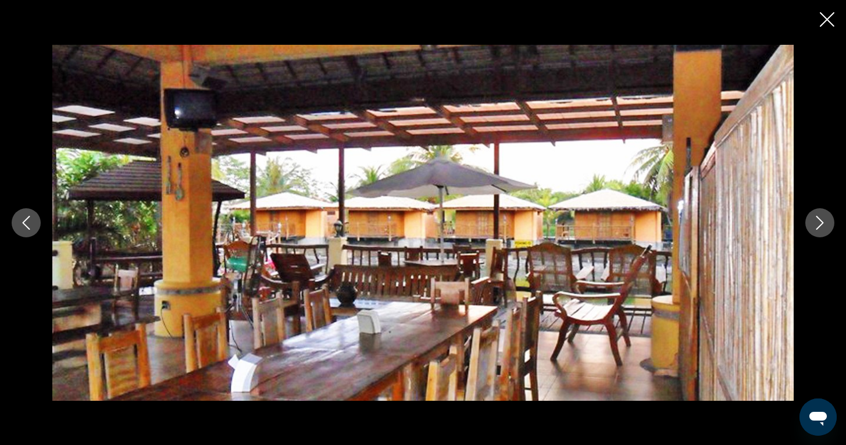
click at [820, 226] on icon "Next image" at bounding box center [820, 223] width 14 height 14
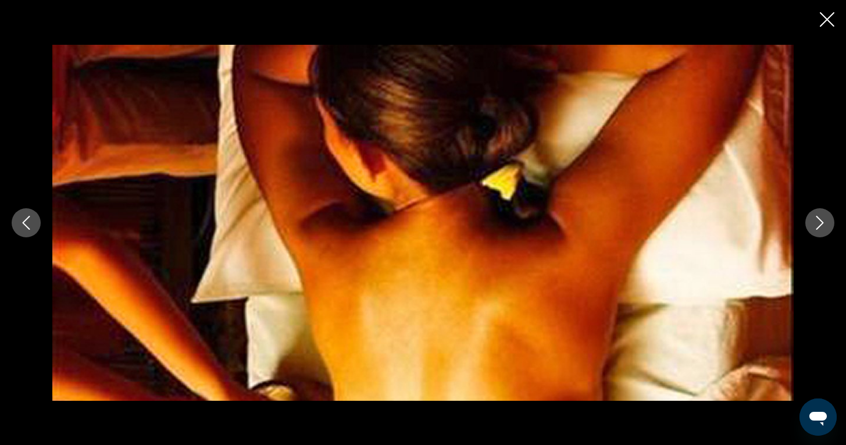
click at [820, 226] on icon "Next image" at bounding box center [820, 223] width 14 height 14
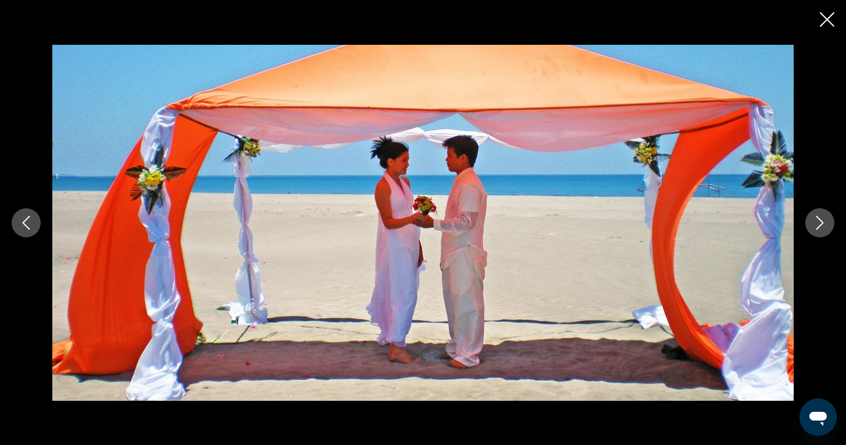
click at [820, 226] on icon "Next image" at bounding box center [820, 223] width 14 height 14
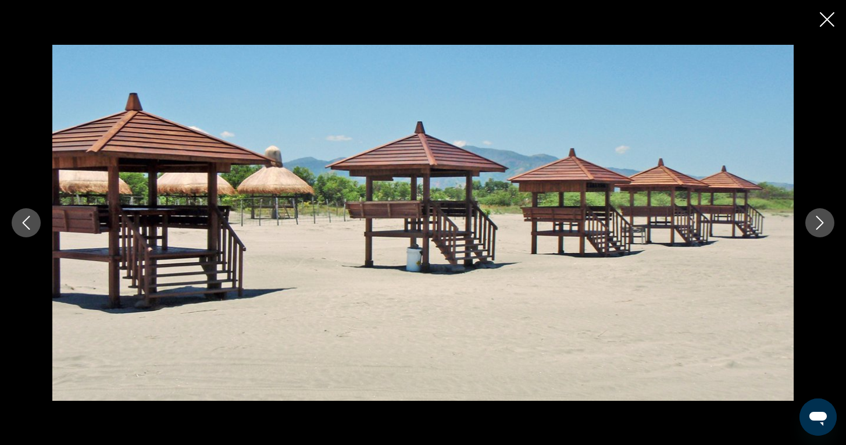
click at [820, 226] on icon "Next image" at bounding box center [820, 223] width 14 height 14
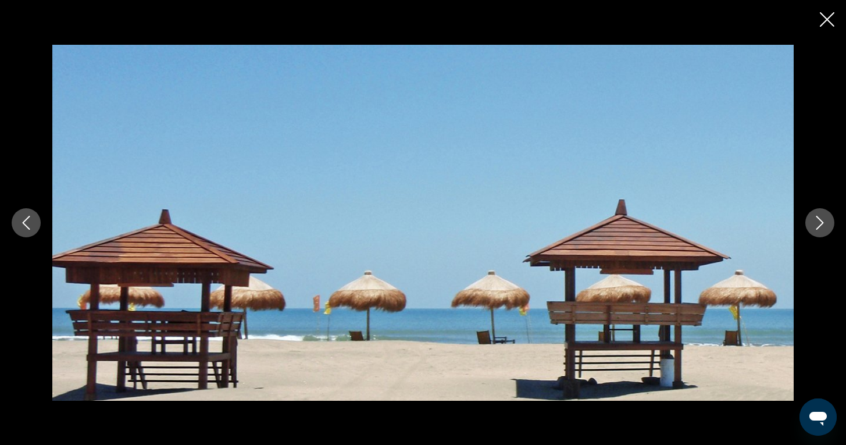
click at [820, 226] on icon "Next image" at bounding box center [820, 223] width 14 height 14
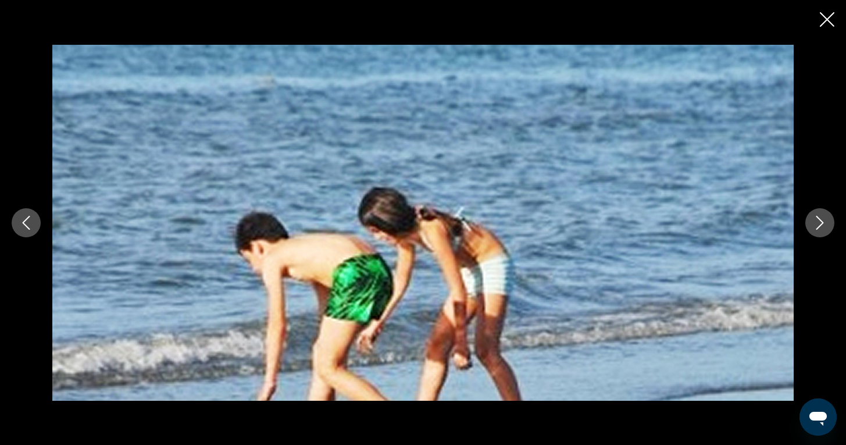
click at [820, 226] on icon "Next image" at bounding box center [820, 223] width 14 height 14
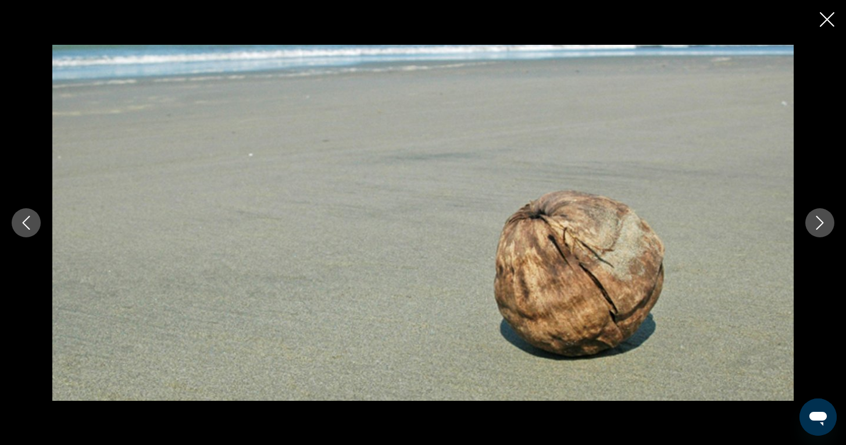
click at [820, 226] on icon "Next image" at bounding box center [820, 223] width 14 height 14
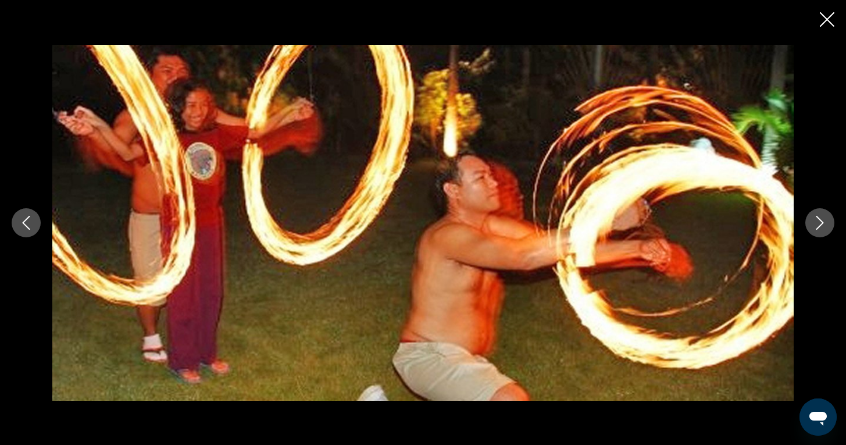
click at [820, 226] on icon "Next image" at bounding box center [820, 223] width 14 height 14
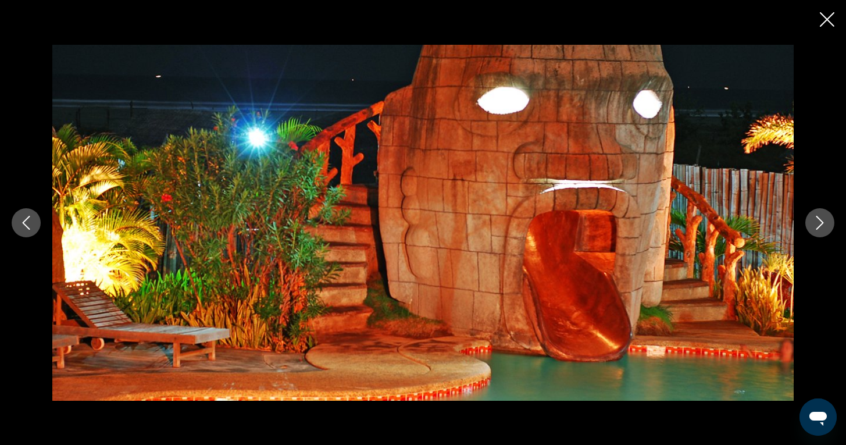
click at [820, 226] on icon "Next image" at bounding box center [820, 223] width 14 height 14
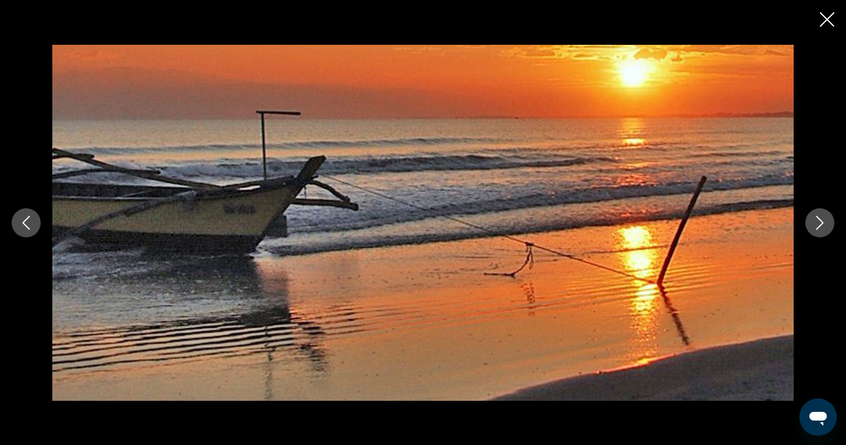
click at [820, 226] on icon "Next image" at bounding box center [820, 223] width 14 height 14
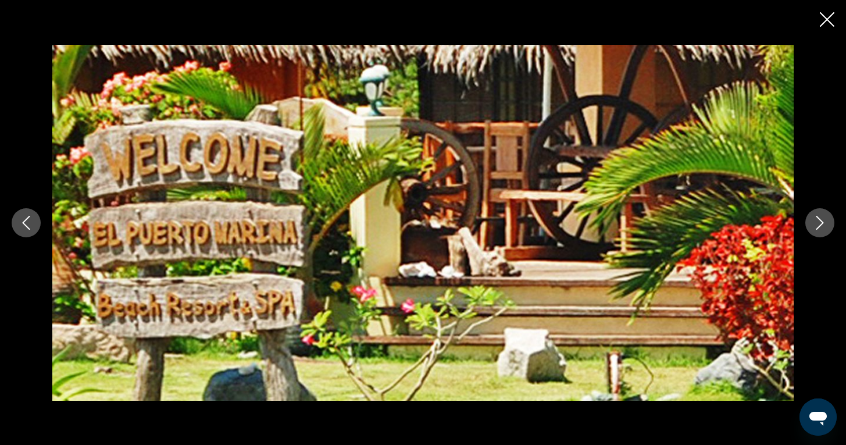
click at [821, 19] on icon "Close slideshow" at bounding box center [827, 19] width 15 height 15
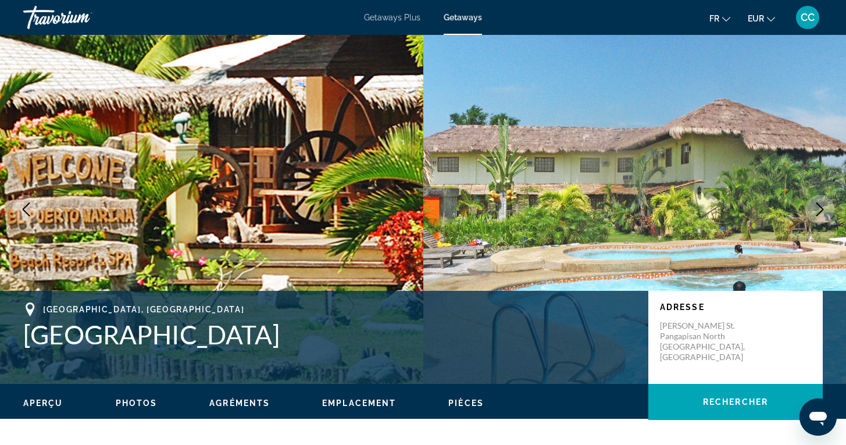
scroll to position [0, 0]
drag, startPoint x: 382, startPoint y: 331, endPoint x: 16, endPoint y: 326, distance: 365.6
click at [16, 326] on div "[GEOGRAPHIC_DATA], [GEOGRAPHIC_DATA] [GEOGRAPHIC_DATA] Adresse [GEOGRAPHIC_DATA…" at bounding box center [423, 337] width 846 height 70
copy h1 "[GEOGRAPHIC_DATA]"
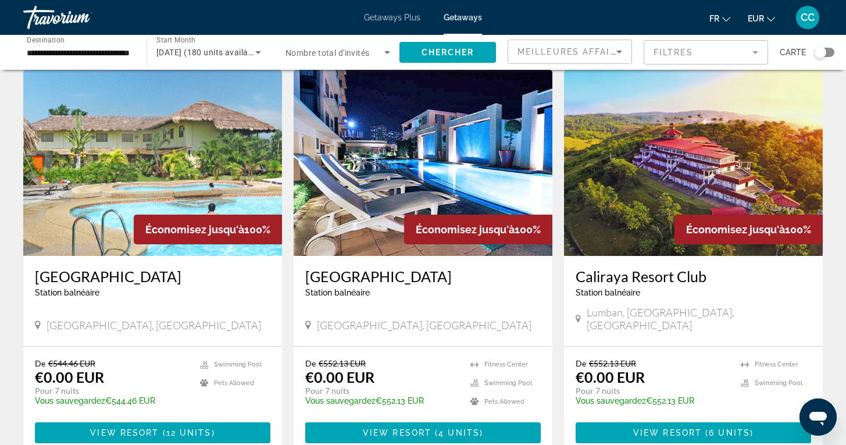
scroll to position [438, 0]
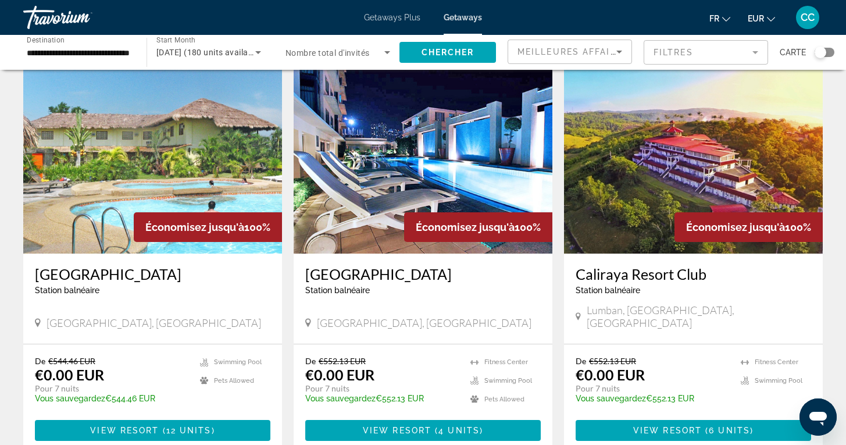
click at [389, 282] on h3 "[GEOGRAPHIC_DATA]" at bounding box center [422, 273] width 235 height 17
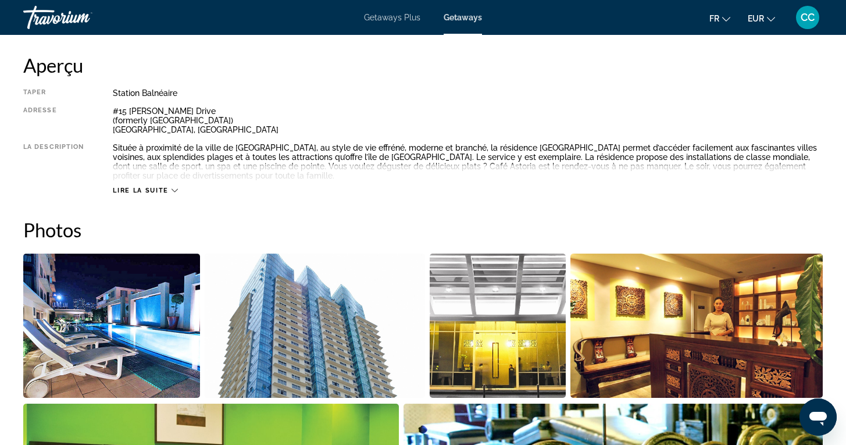
scroll to position [391, 0]
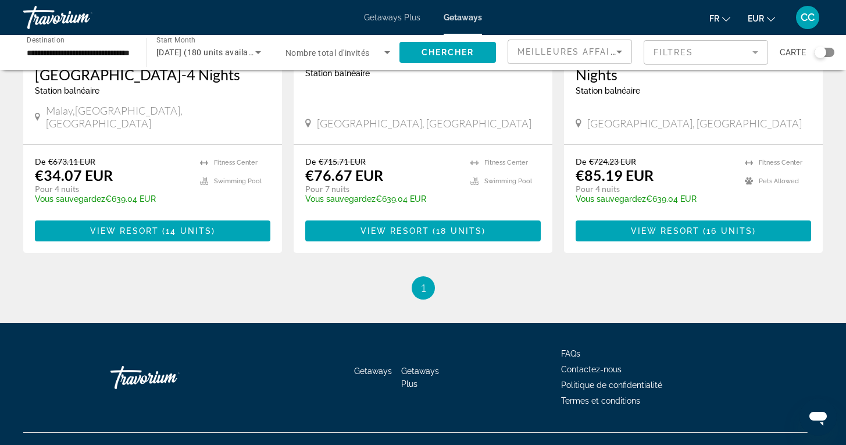
scroll to position [1488, 0]
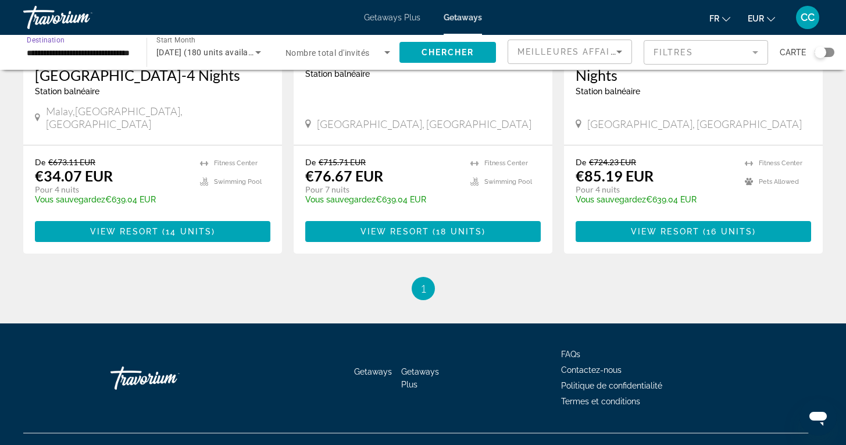
click at [93, 55] on input "**********" at bounding box center [79, 53] width 105 height 14
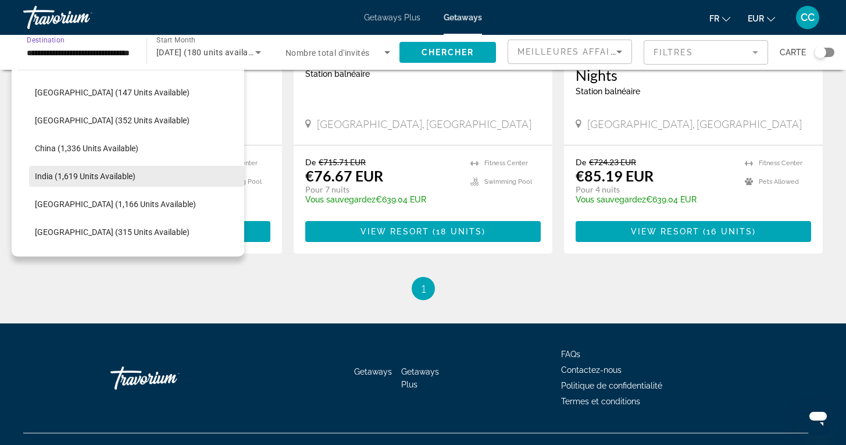
scroll to position [299, 0]
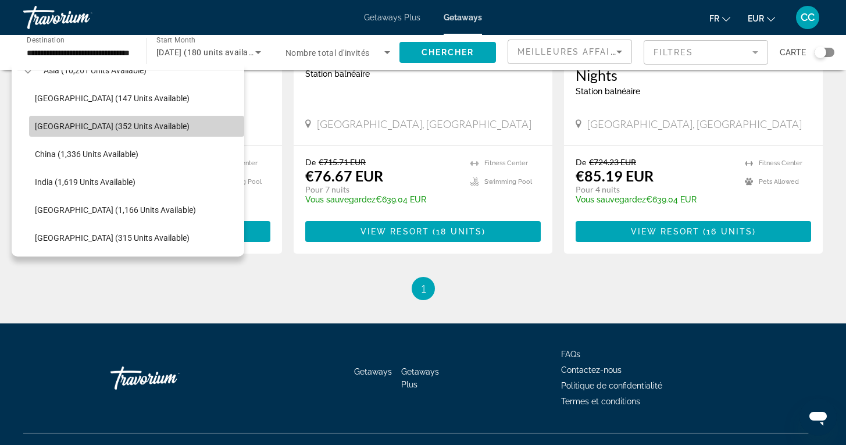
click at [105, 127] on span "[GEOGRAPHIC_DATA] (352 units available)" at bounding box center [112, 125] width 155 height 9
type input "**********"
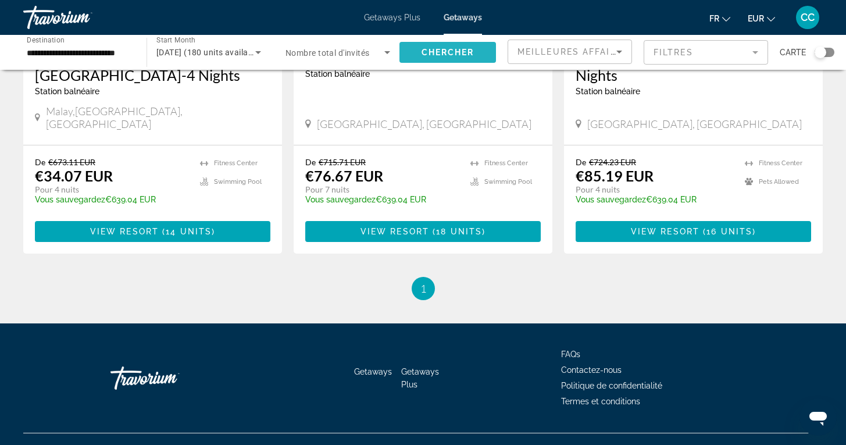
click at [444, 50] on span "Chercher" at bounding box center [447, 52] width 53 height 9
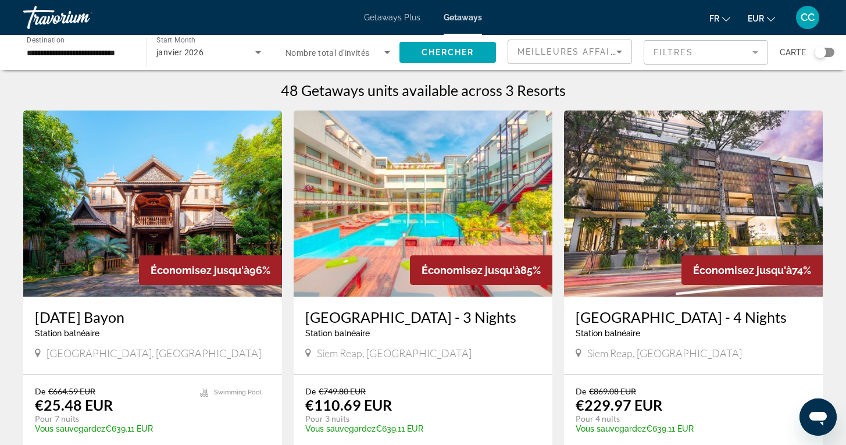
click at [830, 52] on div "Search widget" at bounding box center [824, 52] width 20 height 9
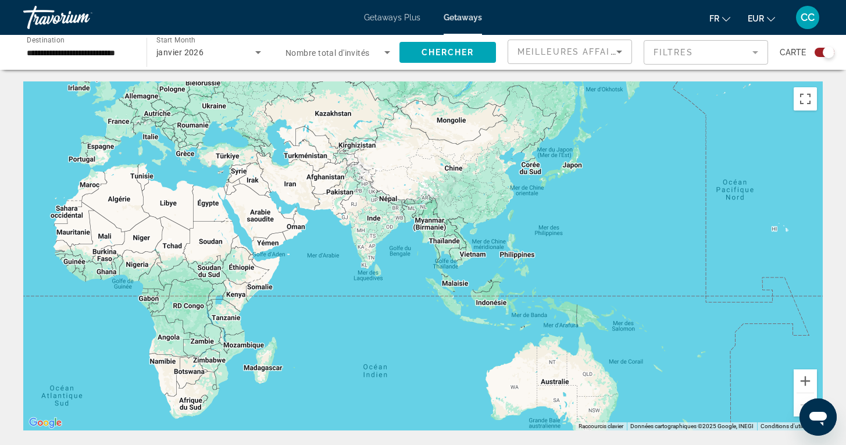
drag, startPoint x: 732, startPoint y: 289, endPoint x: 320, endPoint y: 226, distance: 417.6
click at [319, 226] on div "Main content" at bounding box center [422, 255] width 799 height 349
click at [804, 377] on button "Zoom avant" at bounding box center [804, 380] width 23 height 23
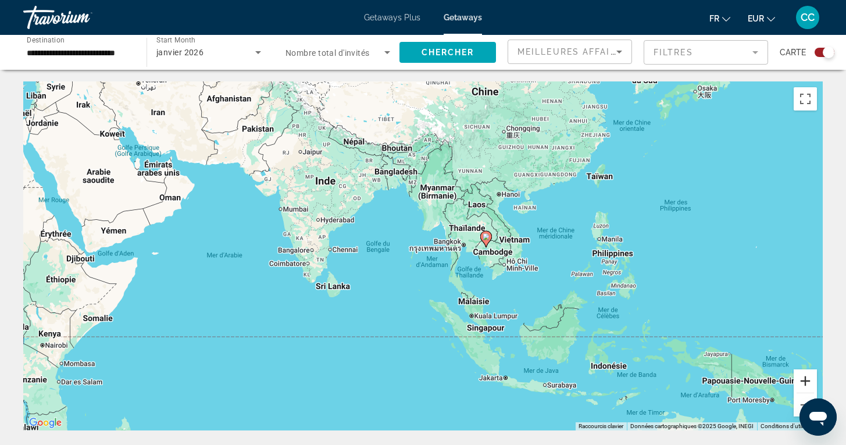
click at [804, 377] on button "Zoom avant" at bounding box center [804, 380] width 23 height 23
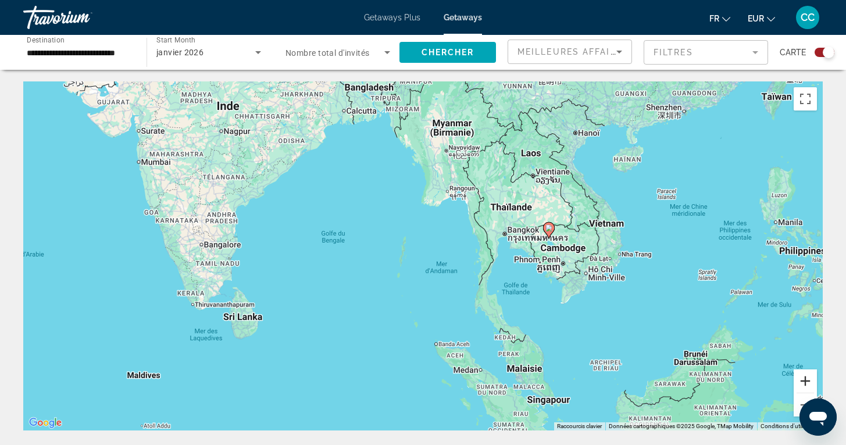
click at [804, 378] on button "Zoom avant" at bounding box center [804, 380] width 23 height 23
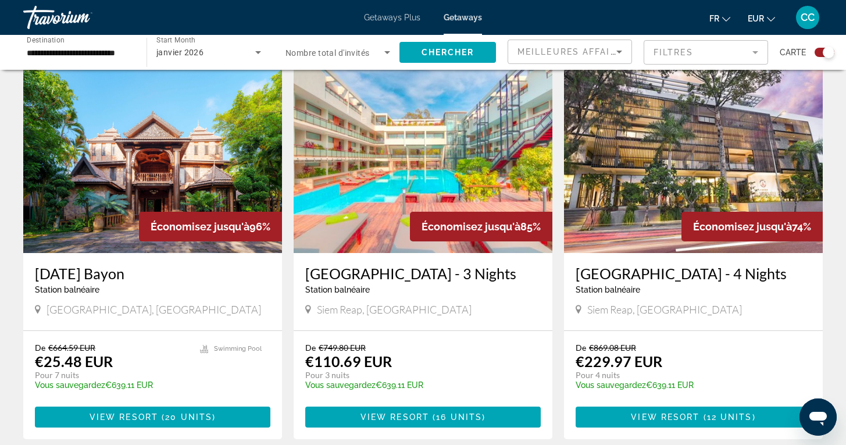
scroll to position [406, 0]
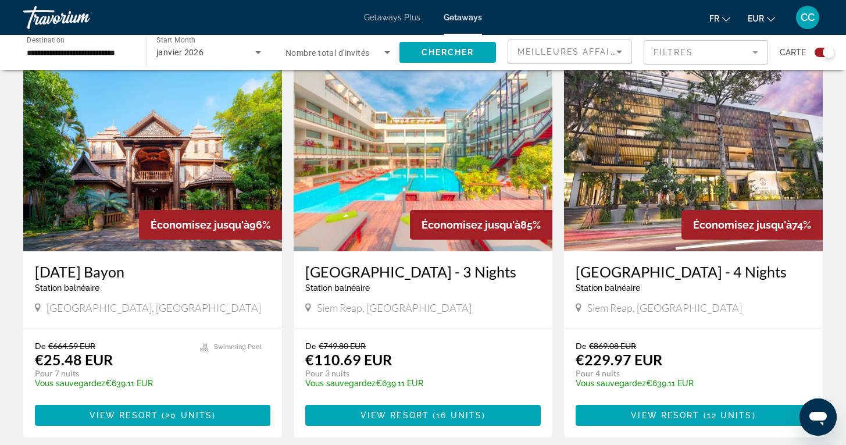
click at [106, 274] on h3 "[DATE] Bayon" at bounding box center [152, 271] width 235 height 17
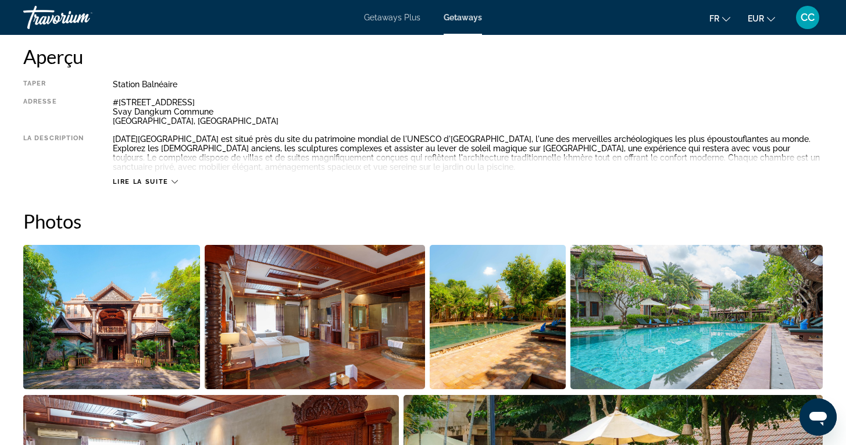
scroll to position [398, 0]
click at [152, 180] on span "Lire la suite" at bounding box center [140, 181] width 55 height 8
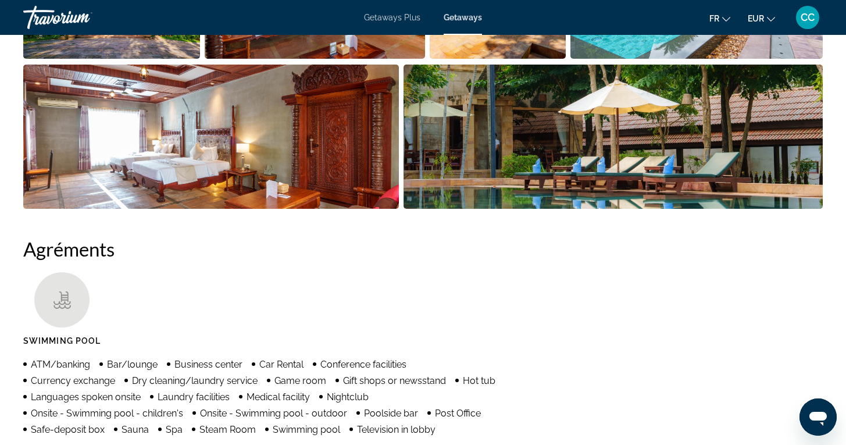
scroll to position [728, 0]
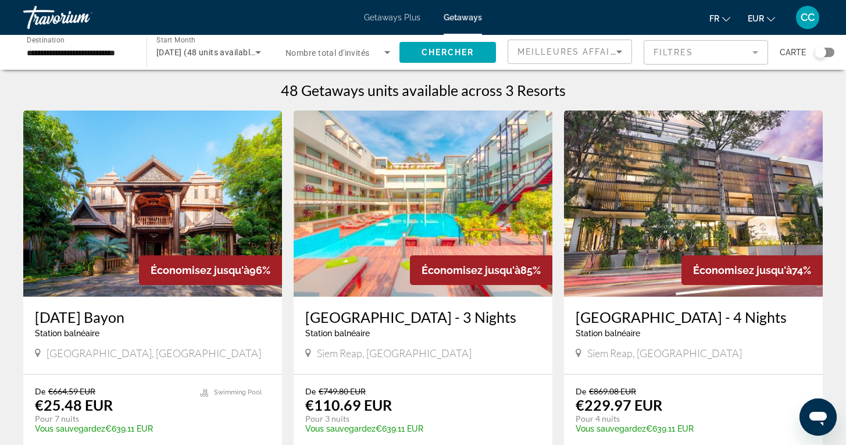
click at [95, 57] on input "**********" at bounding box center [79, 53] width 105 height 14
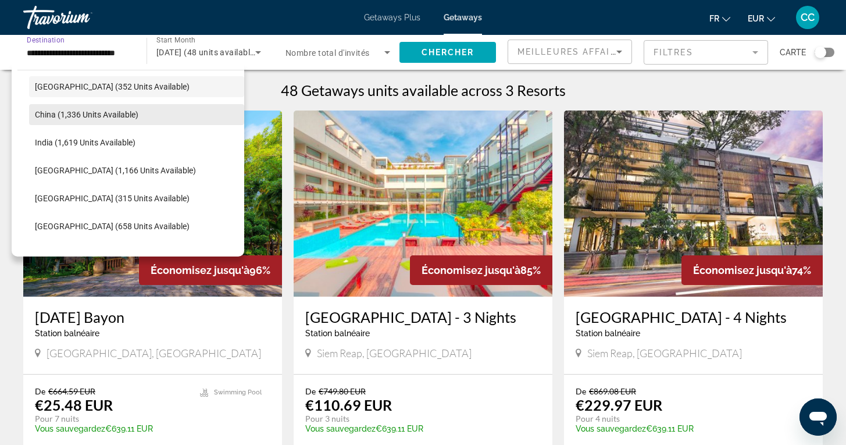
scroll to position [342, 0]
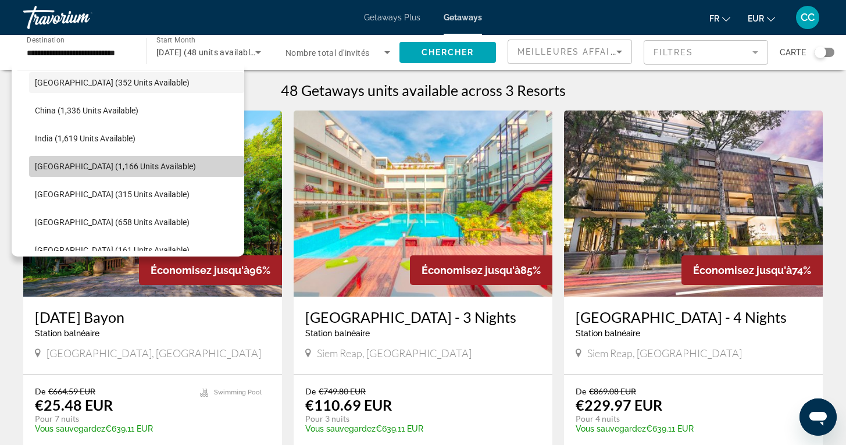
click at [138, 164] on span "[GEOGRAPHIC_DATA] (1,166 units available)" at bounding box center [115, 166] width 161 height 9
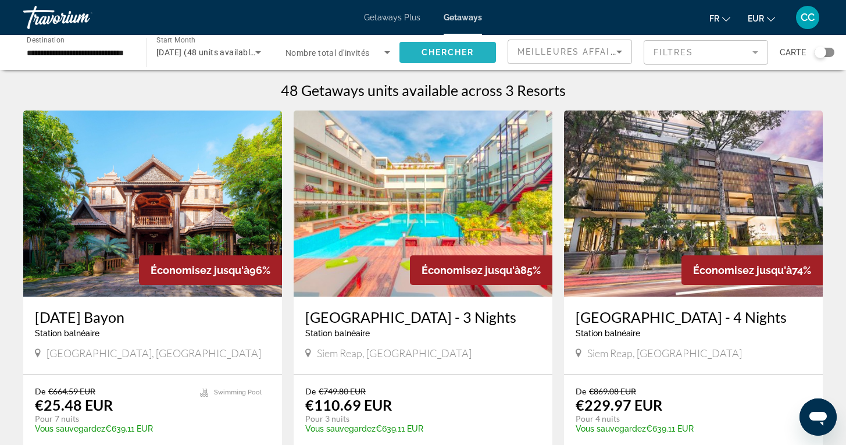
click at [432, 53] on span "Chercher" at bounding box center [447, 52] width 53 height 9
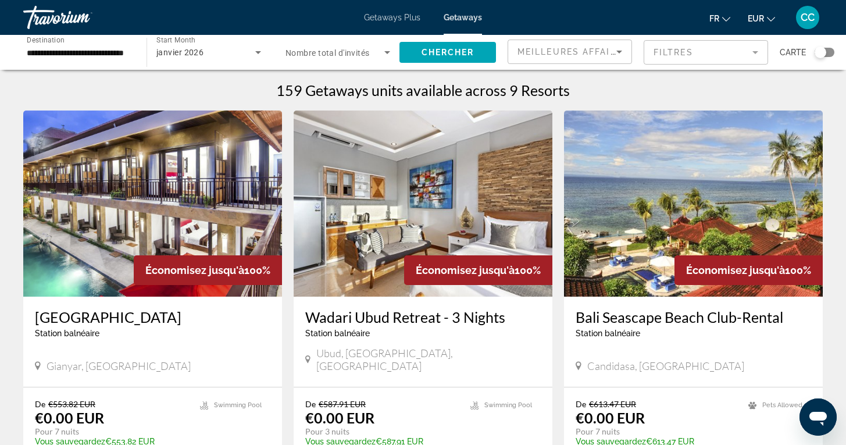
click at [828, 55] on div "Search widget" at bounding box center [824, 52] width 20 height 9
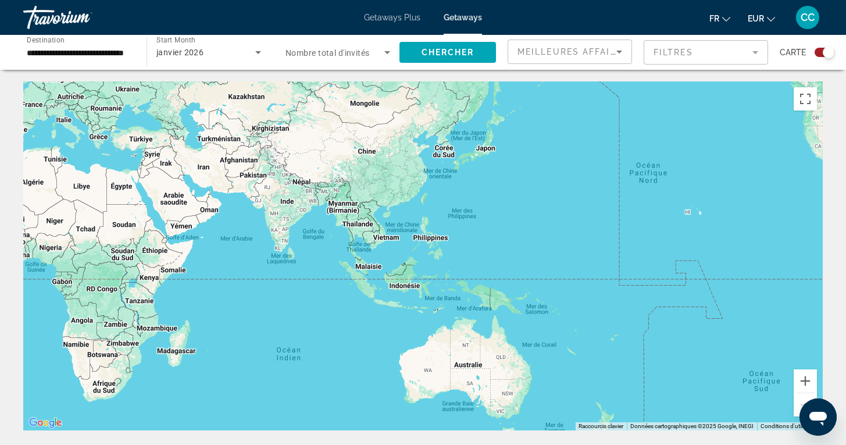
drag, startPoint x: 735, startPoint y: 310, endPoint x: 234, endPoint y: 230, distance: 506.8
click at [234, 229] on div "Main content" at bounding box center [422, 255] width 799 height 349
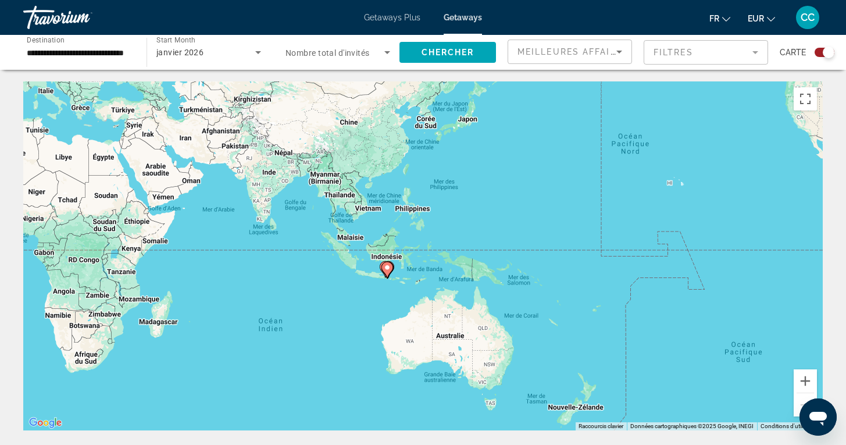
drag, startPoint x: 314, startPoint y: 340, endPoint x: 292, endPoint y: 310, distance: 37.4
click at [292, 310] on div "Pour activer le glissement avec le clavier, appuyez sur Alt+Entrée. Une fois ce…" at bounding box center [422, 255] width 799 height 349
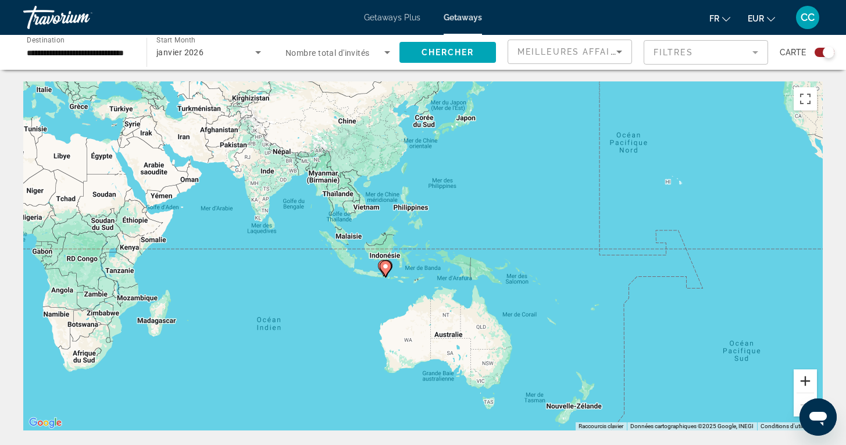
click at [803, 380] on button "Zoom avant" at bounding box center [804, 380] width 23 height 23
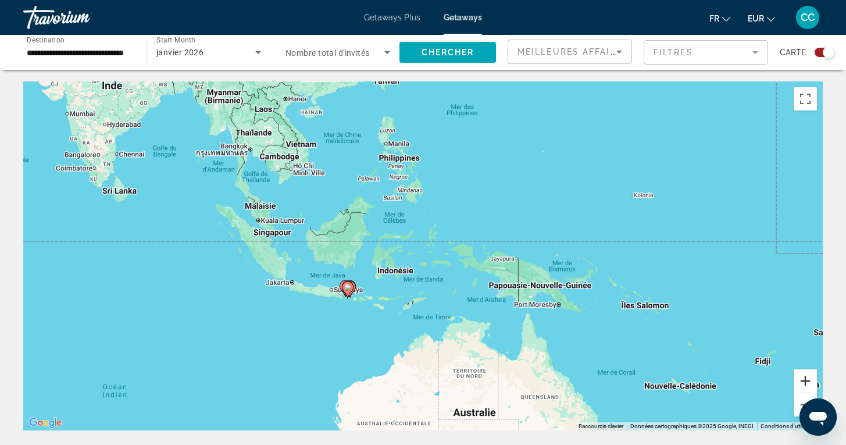
click at [803, 380] on button "Zoom avant" at bounding box center [804, 380] width 23 height 23
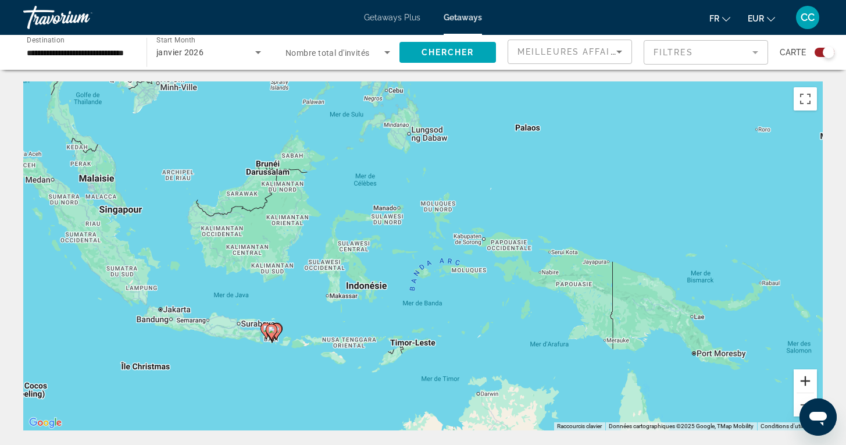
click at [803, 380] on button "Zoom avant" at bounding box center [804, 380] width 23 height 23
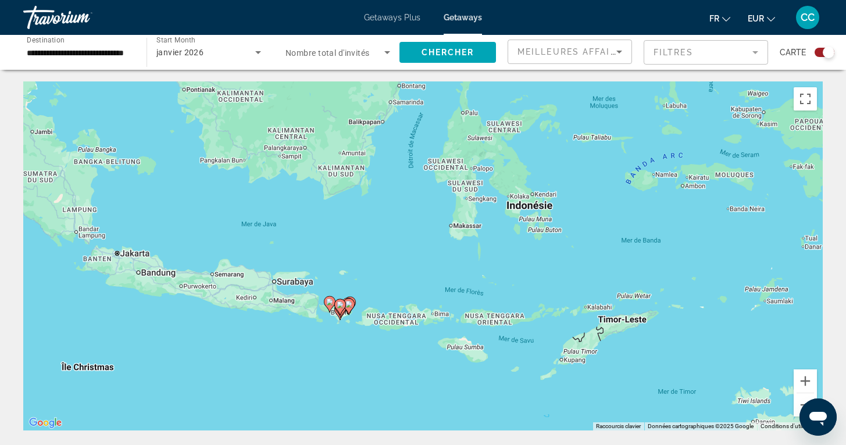
drag, startPoint x: 242, startPoint y: 387, endPoint x: 464, endPoint y: 278, distance: 246.9
click at [464, 278] on div "Pour activer le glissement avec le clavier, appuyez sur Alt+Entrée. Une fois ce…" at bounding box center [422, 255] width 799 height 349
click at [806, 379] on button "Zoom avant" at bounding box center [804, 380] width 23 height 23
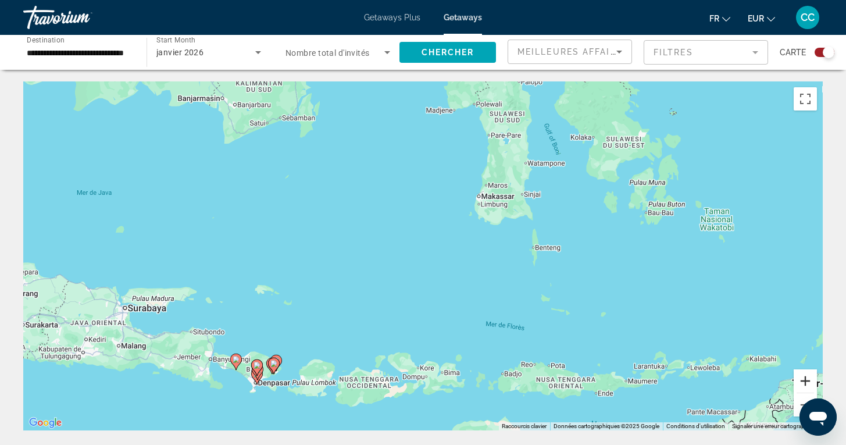
click at [806, 380] on button "Zoom avant" at bounding box center [804, 380] width 23 height 23
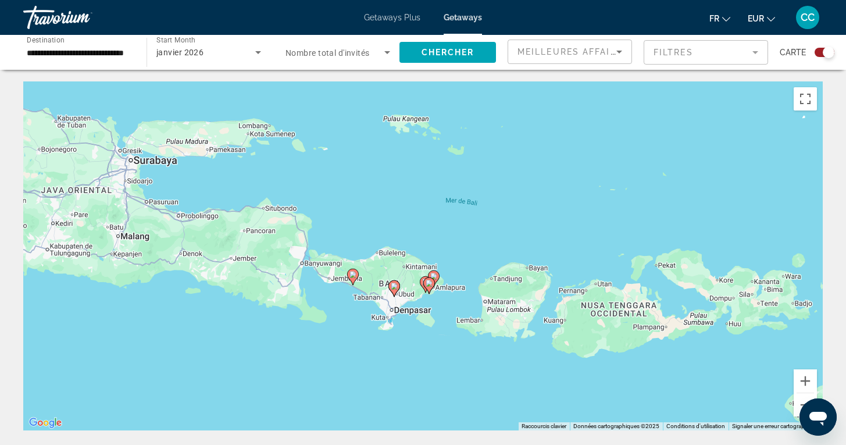
drag, startPoint x: 305, startPoint y: 373, endPoint x: 612, endPoint y: 173, distance: 366.6
click at [612, 173] on div "Pour activer le glissement avec le clavier, appuyez sur Alt+Entrée. Une fois ce…" at bounding box center [422, 255] width 799 height 349
click at [83, 56] on input "**********" at bounding box center [79, 53] width 105 height 14
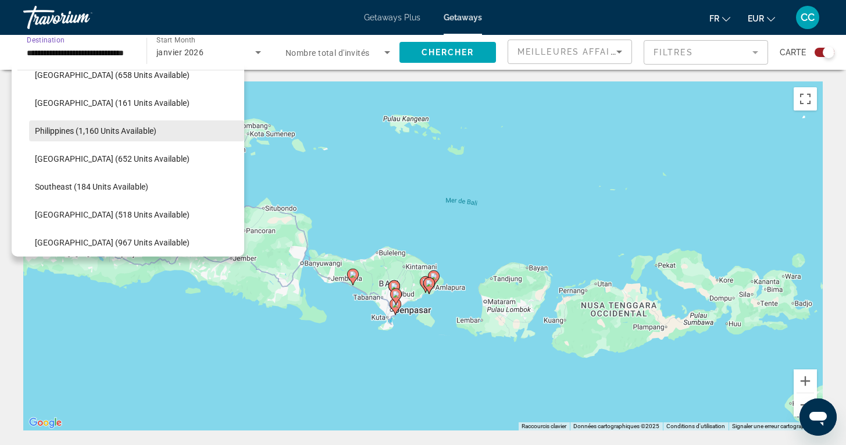
scroll to position [492, 0]
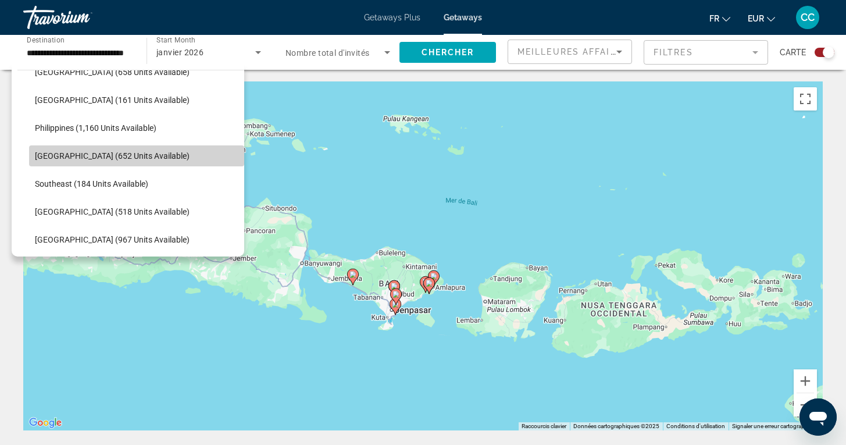
click at [126, 158] on span "[GEOGRAPHIC_DATA] (652 units available)" at bounding box center [112, 155] width 155 height 9
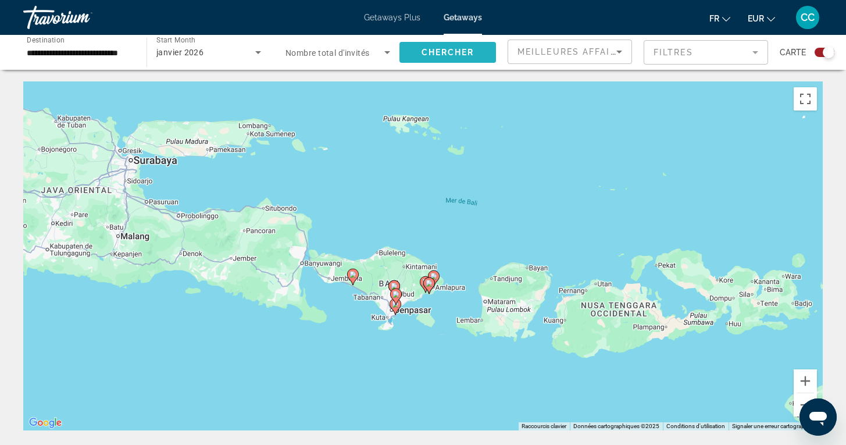
click at [437, 51] on span "Chercher" at bounding box center [447, 52] width 53 height 9
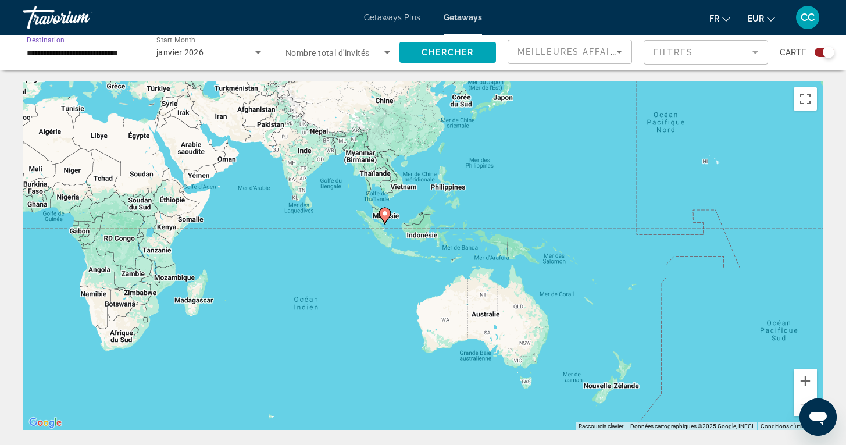
click at [84, 51] on input "**********" at bounding box center [79, 53] width 105 height 14
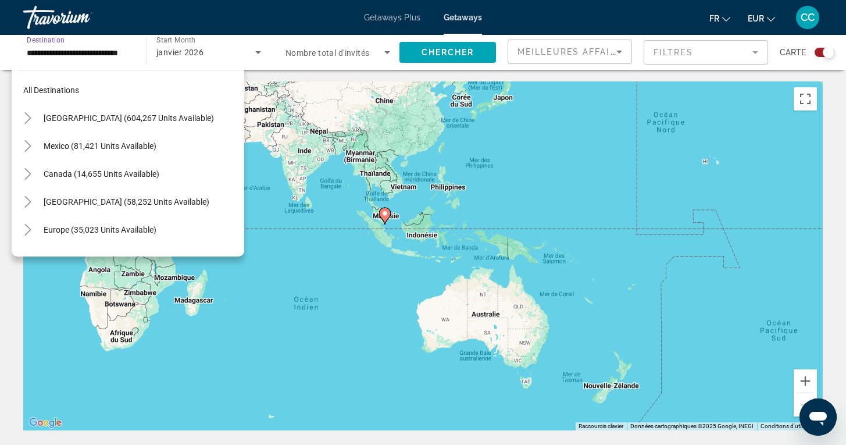
scroll to position [488, 0]
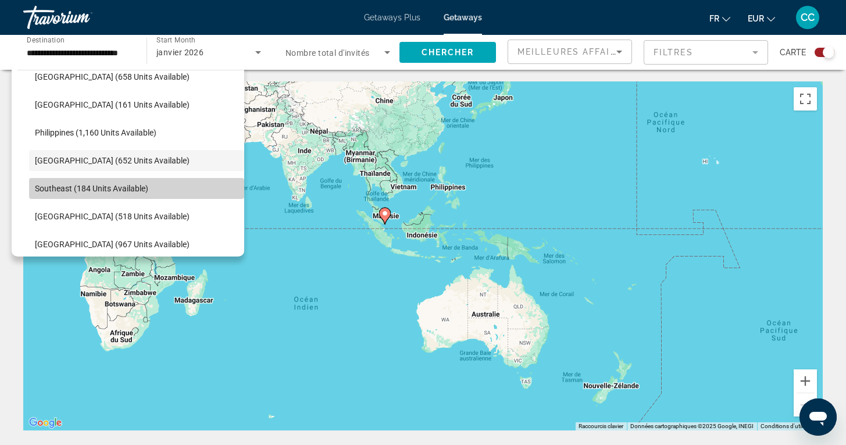
click at [123, 184] on span "Southeast (184 units available)" at bounding box center [91, 188] width 113 height 9
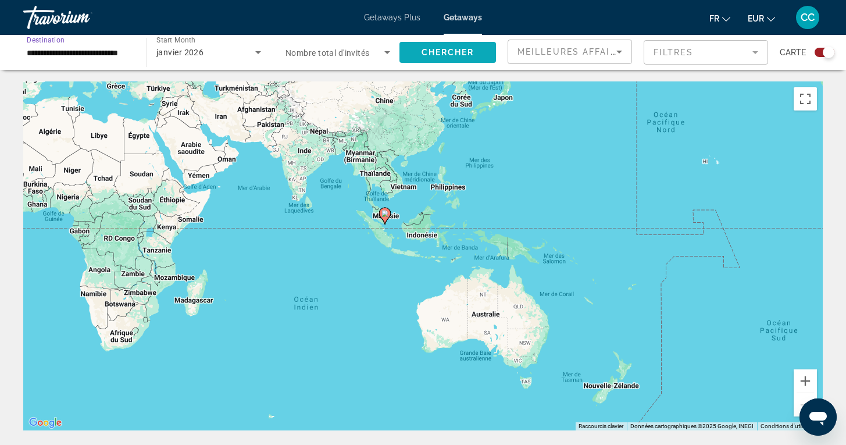
click at [457, 52] on span "Chercher" at bounding box center [447, 52] width 53 height 9
click at [69, 55] on input "**********" at bounding box center [79, 53] width 105 height 14
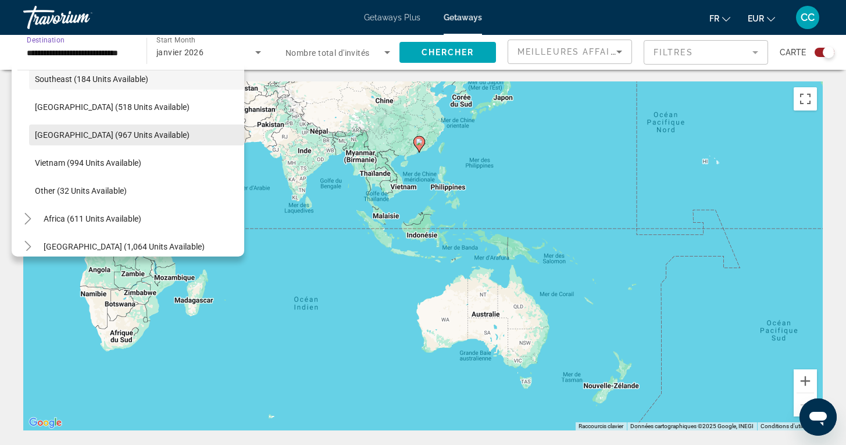
scroll to position [598, 0]
click at [141, 134] on span "[GEOGRAPHIC_DATA] (967 units available)" at bounding box center [112, 133] width 155 height 9
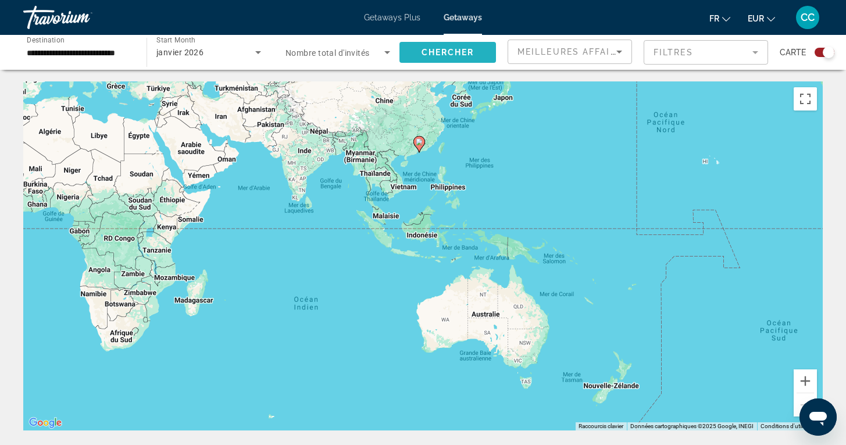
click at [456, 52] on span "Chercher" at bounding box center [447, 52] width 53 height 9
click at [799, 378] on button "Zoom avant" at bounding box center [804, 380] width 23 height 23
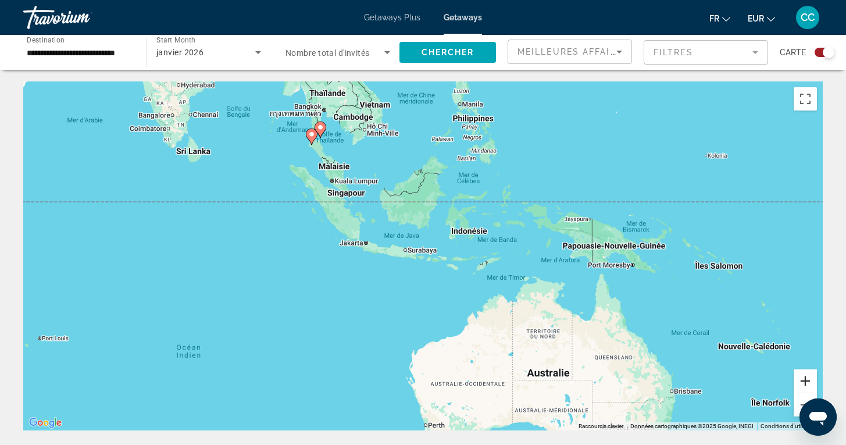
click at [799, 378] on button "Zoom avant" at bounding box center [804, 380] width 23 height 23
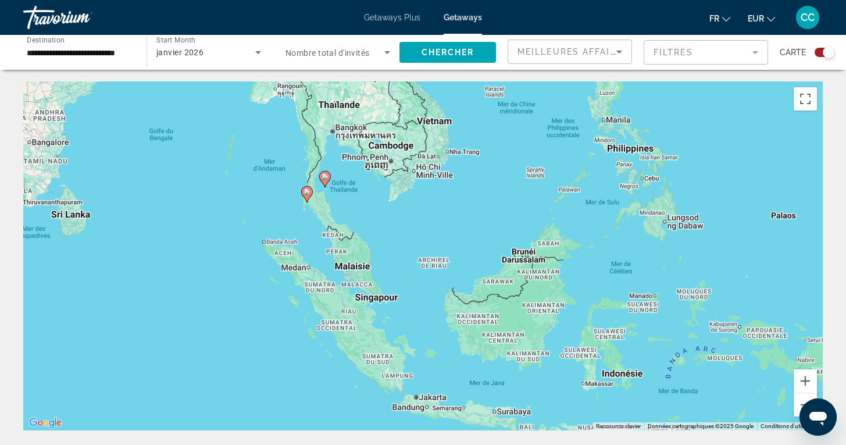
drag, startPoint x: 304, startPoint y: 148, endPoint x: 413, endPoint y: 318, distance: 201.5
click at [413, 318] on div "Pour activer le glissement avec le clavier, appuyez sur Alt+Entrée. Une fois ce…" at bounding box center [422, 255] width 799 height 349
click at [808, 381] on button "Zoom avant" at bounding box center [804, 380] width 23 height 23
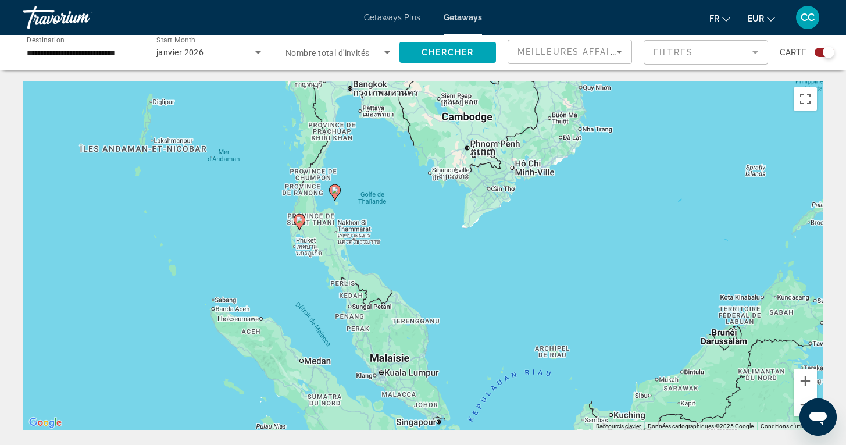
drag, startPoint x: 314, startPoint y: 202, endPoint x: 423, endPoint y: 283, distance: 135.4
click at [423, 283] on div "Pour activer le glissement avec le clavier, appuyez sur Alt+Entrée. Une fois ce…" at bounding box center [422, 255] width 799 height 349
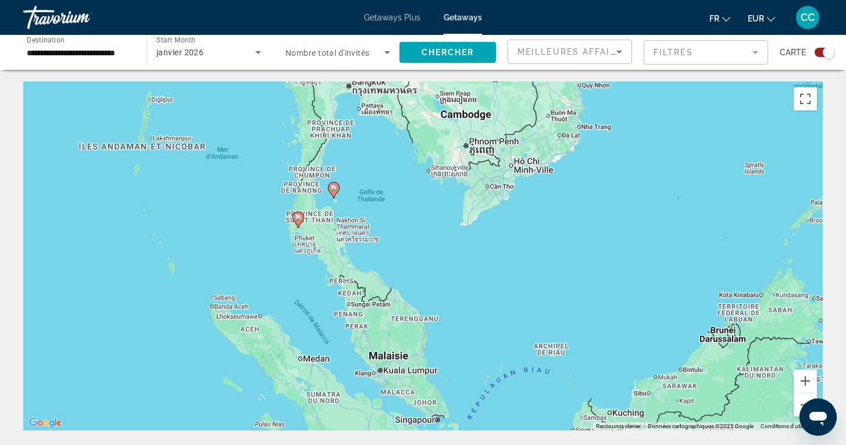
click at [91, 48] on input "**********" at bounding box center [79, 53] width 105 height 14
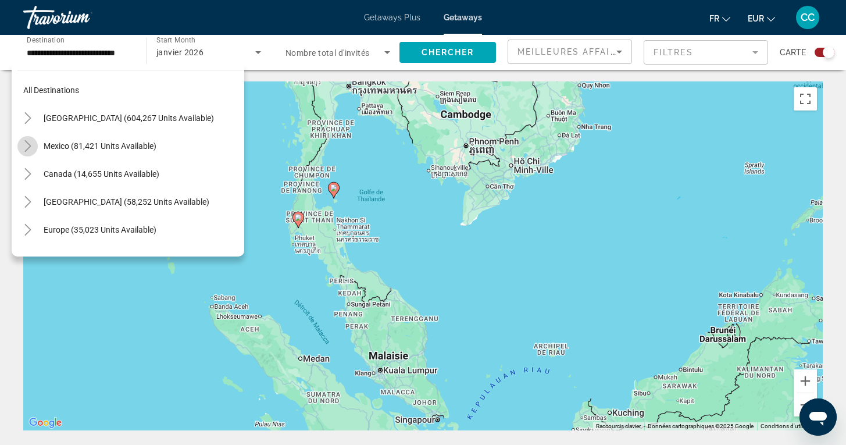
click at [27, 142] on icon "Toggle Mexico (81,421 units available)" at bounding box center [27, 146] width 6 height 12
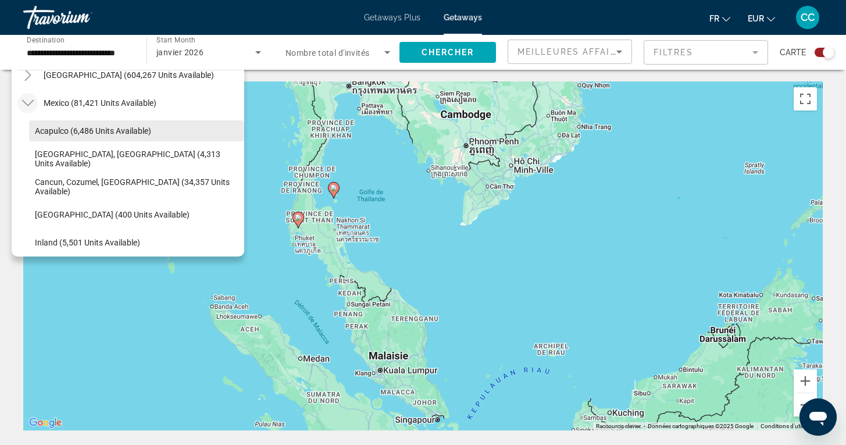
scroll to position [55, 0]
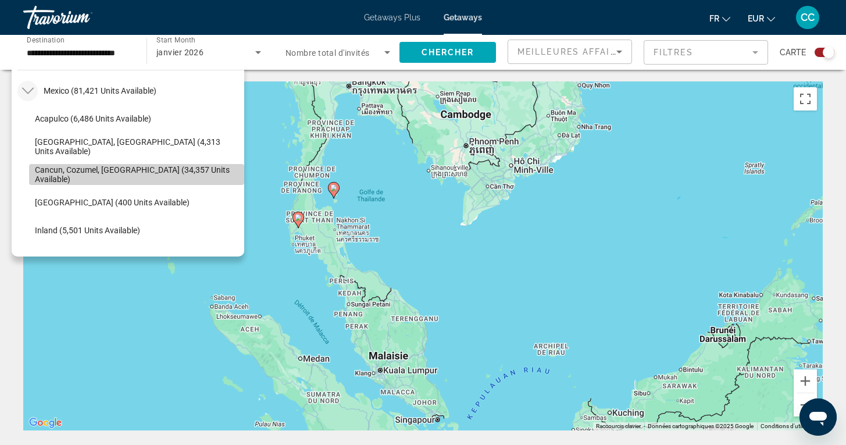
click at [86, 171] on span "Cancun, Cozumel, [GEOGRAPHIC_DATA] (34,357 units available)" at bounding box center [136, 174] width 203 height 19
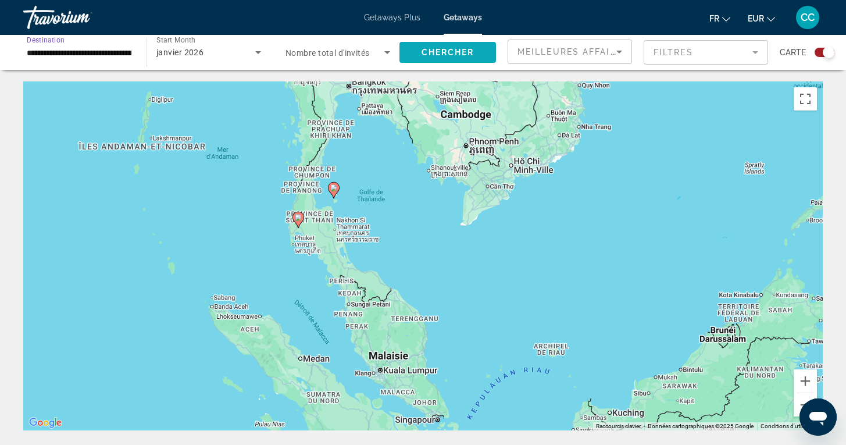
click at [429, 52] on span "Chercher" at bounding box center [447, 52] width 53 height 9
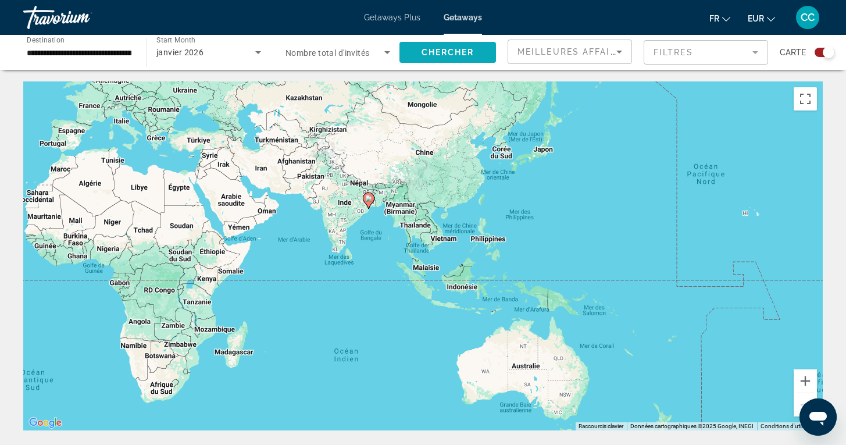
click at [429, 52] on span "Chercher" at bounding box center [447, 52] width 53 height 9
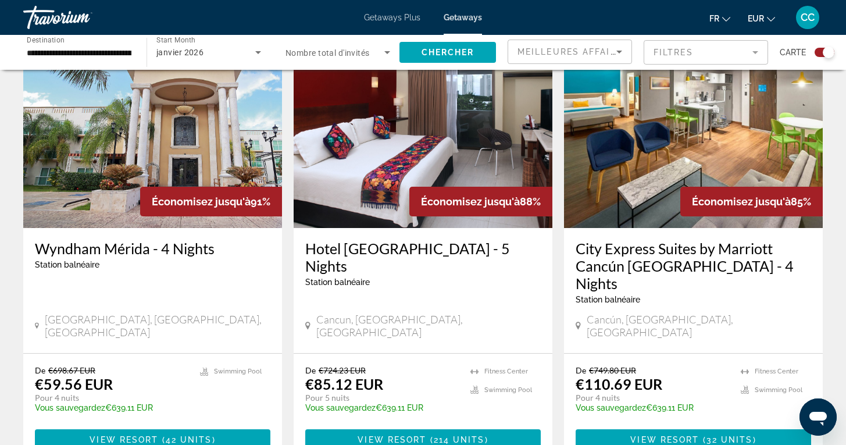
scroll to position [879, 0]
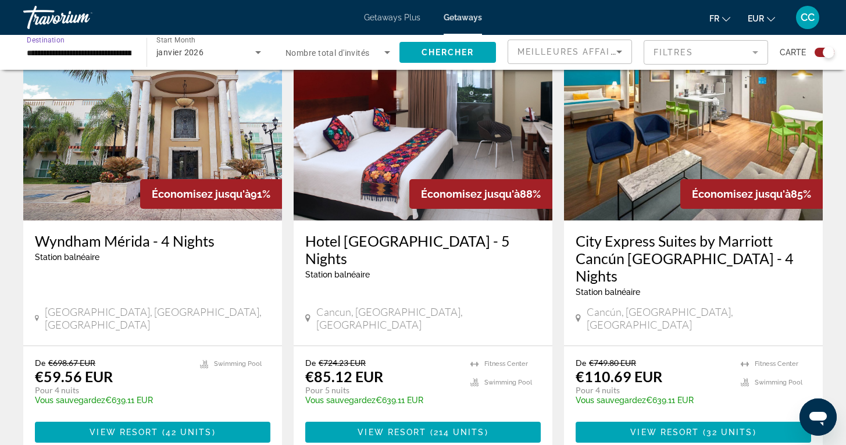
click at [85, 56] on input "**********" at bounding box center [79, 53] width 105 height 14
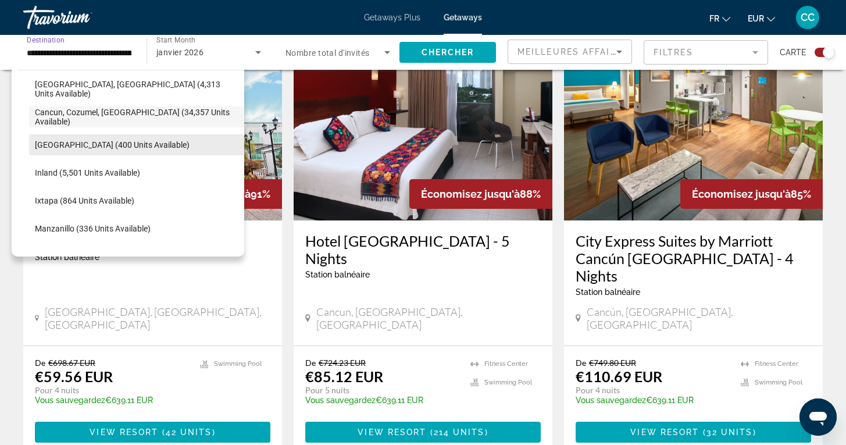
scroll to position [113, 0]
click at [141, 144] on span "[GEOGRAPHIC_DATA] (400 units available)" at bounding box center [112, 143] width 155 height 9
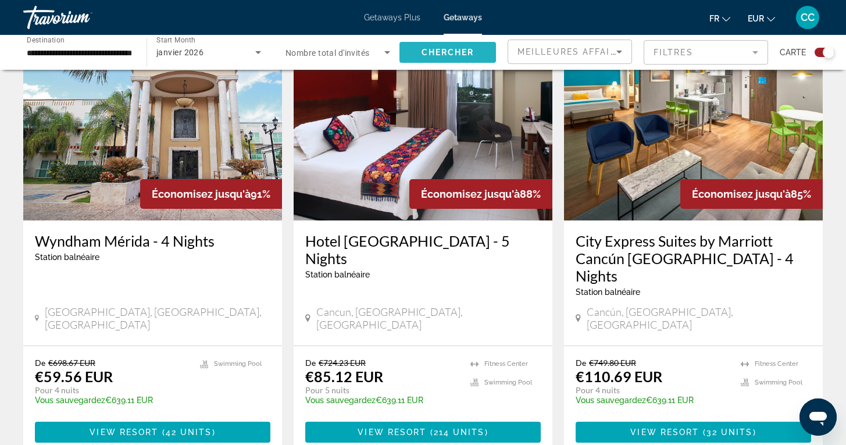
click at [443, 44] on span "Search widget" at bounding box center [447, 52] width 96 height 28
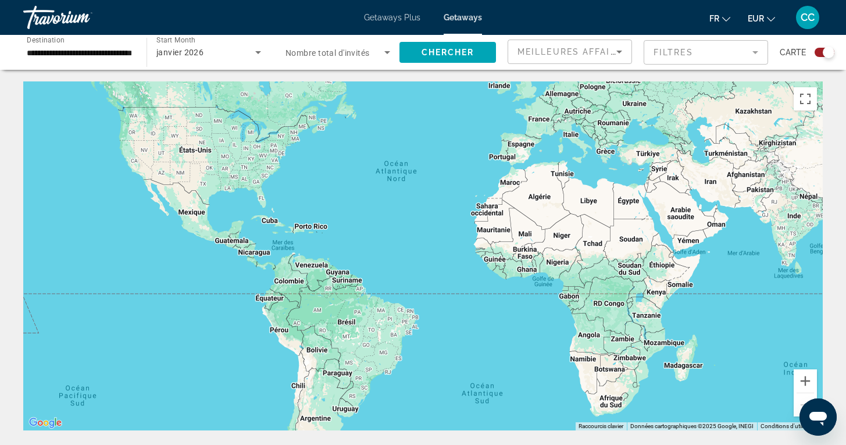
drag, startPoint x: 306, startPoint y: 267, endPoint x: 759, endPoint y: 280, distance: 453.0
click at [760, 280] on div "Main content" at bounding box center [422, 255] width 799 height 349
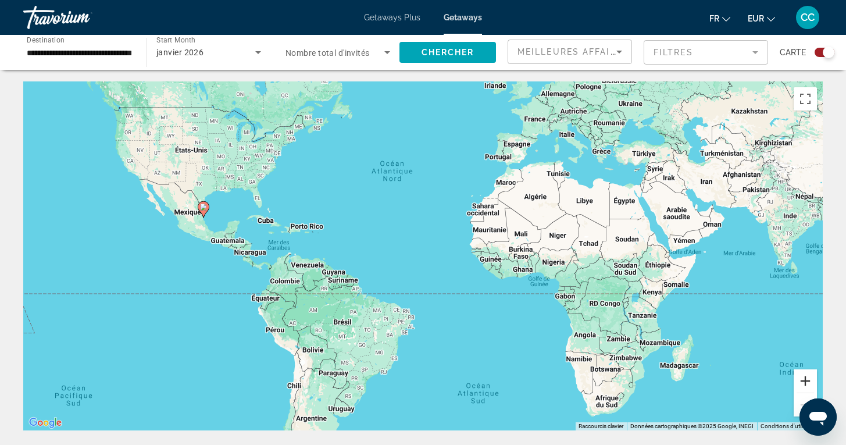
click at [805, 382] on button "Zoom avant" at bounding box center [804, 380] width 23 height 23
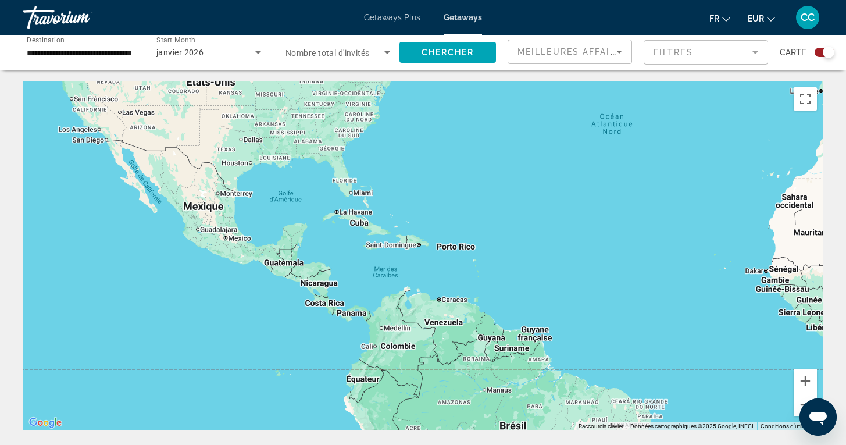
drag, startPoint x: 138, startPoint y: 245, endPoint x: 391, endPoint y: 282, distance: 256.0
click at [391, 282] on div "Main content" at bounding box center [422, 255] width 799 height 349
click at [804, 380] on button "Zoom avant" at bounding box center [804, 380] width 23 height 23
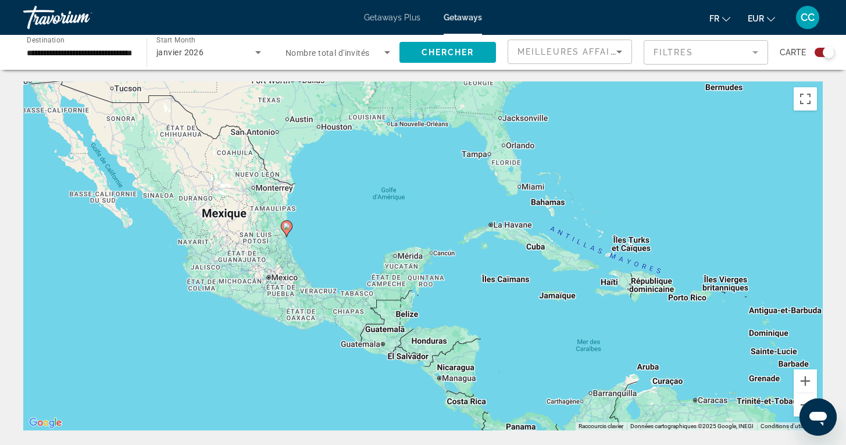
drag, startPoint x: 104, startPoint y: 204, endPoint x: 348, endPoint y: 263, distance: 251.1
click at [349, 263] on div "Pour activer le glissement avec le clavier, appuyez sur Alt+Entrée. Une fois ce…" at bounding box center [422, 255] width 799 height 349
click at [102, 58] on input "**********" at bounding box center [79, 53] width 105 height 14
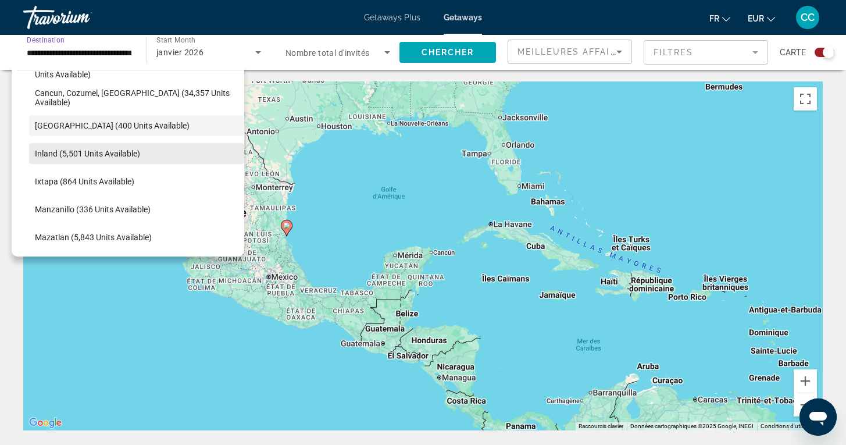
scroll to position [134, 0]
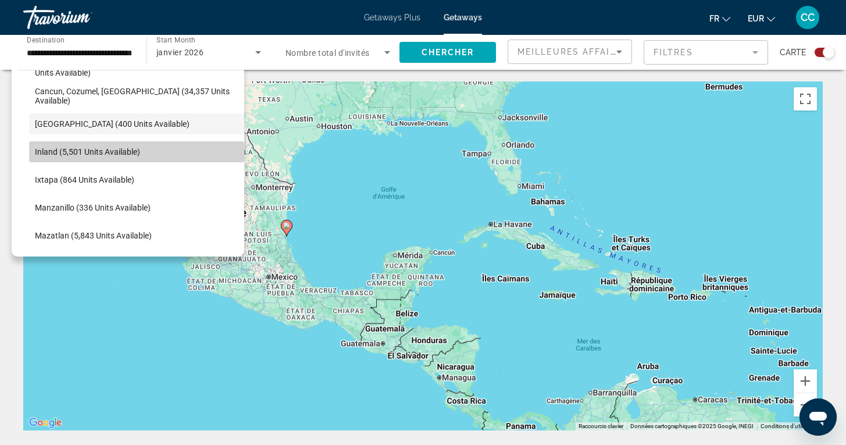
click at [125, 152] on span "Inland (5,501 units available)" at bounding box center [87, 151] width 105 height 9
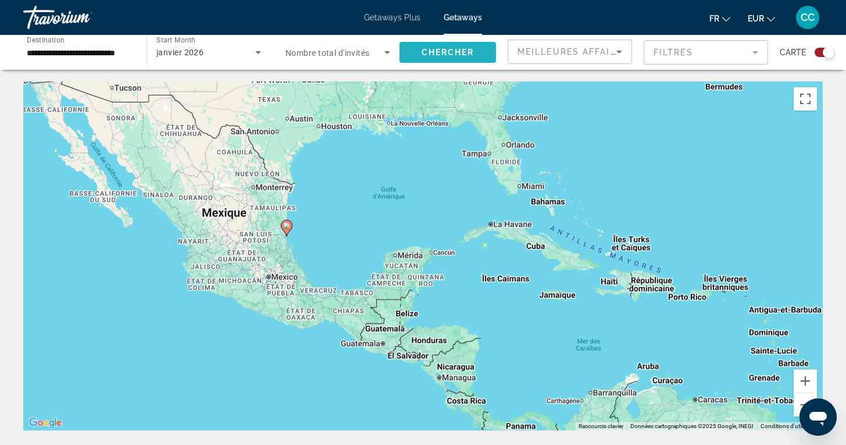
click at [423, 58] on span "Search widget" at bounding box center [447, 52] width 96 height 28
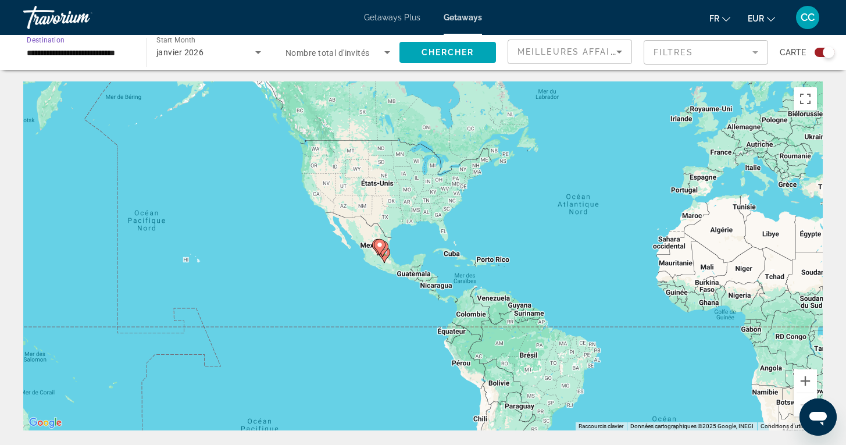
click at [69, 49] on input "**********" at bounding box center [79, 53] width 105 height 14
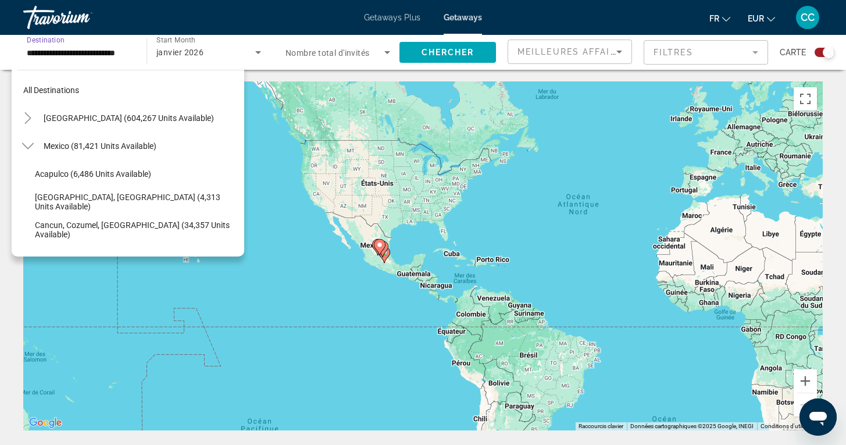
scroll to position [125, 0]
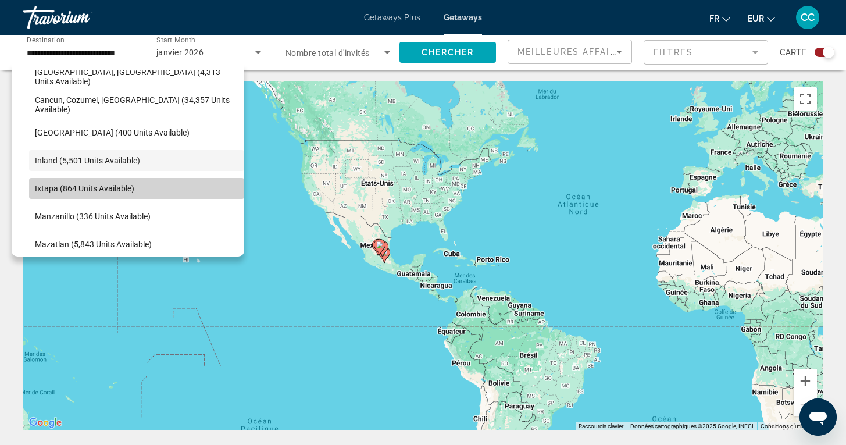
click at [80, 187] on span "Ixtapa (864 units available)" at bounding box center [84, 188] width 99 height 9
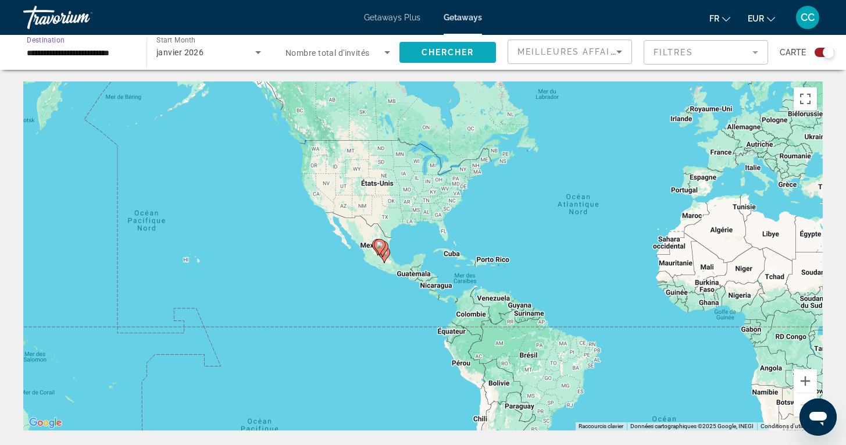
click at [421, 53] on span "Chercher" at bounding box center [447, 52] width 53 height 9
click at [98, 54] on input "**********" at bounding box center [79, 53] width 105 height 14
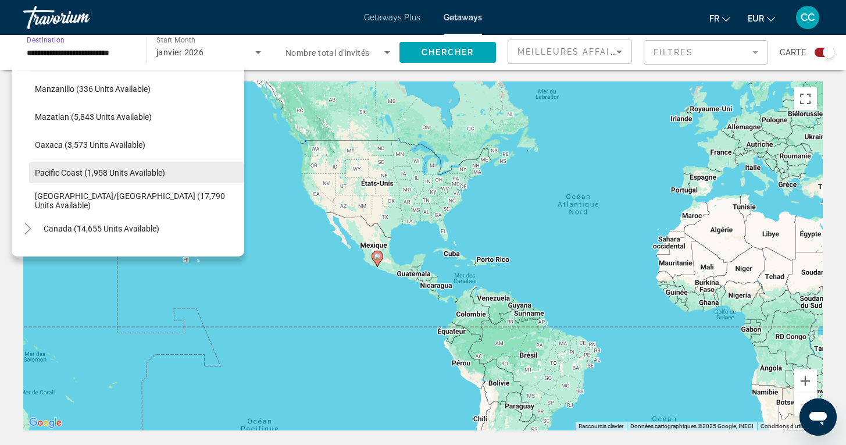
scroll to position [257, 0]
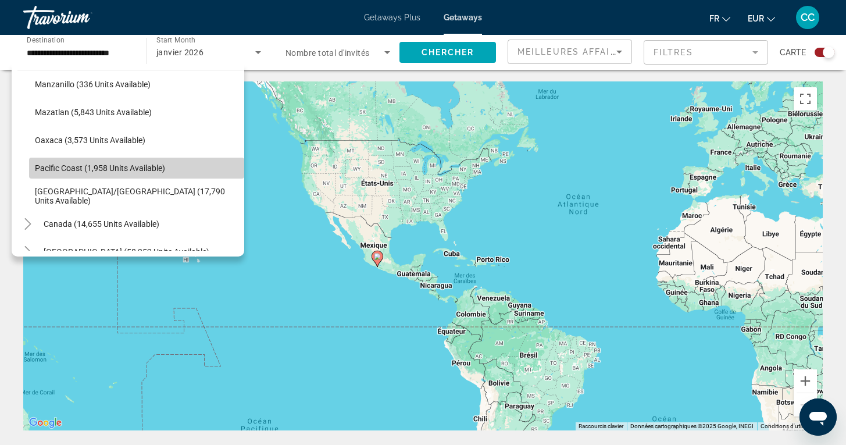
click at [139, 169] on span "Pacific Coast (1,958 units available)" at bounding box center [100, 167] width 130 height 9
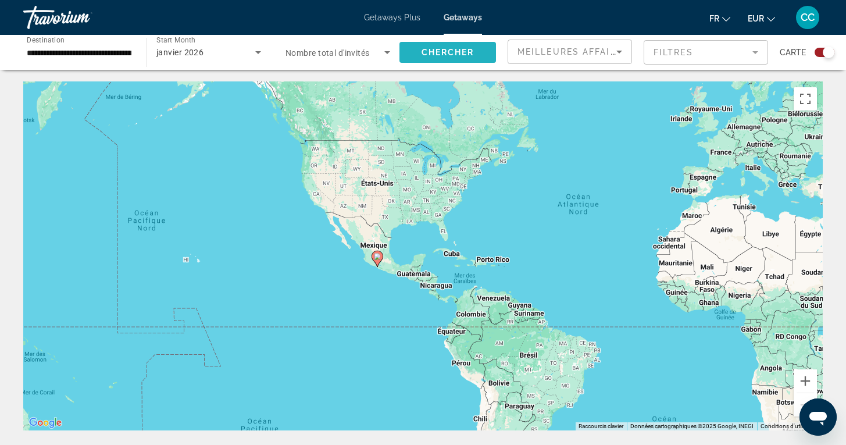
click at [450, 53] on span "Chercher" at bounding box center [447, 52] width 53 height 9
click at [77, 49] on input "**********" at bounding box center [79, 53] width 105 height 14
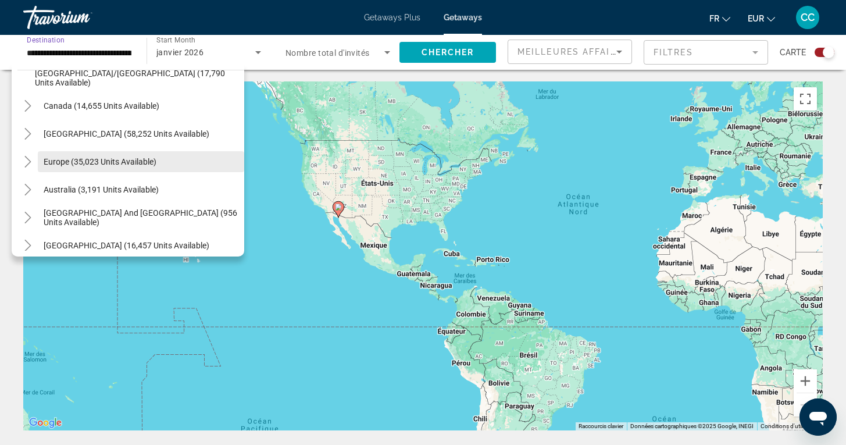
scroll to position [378, 0]
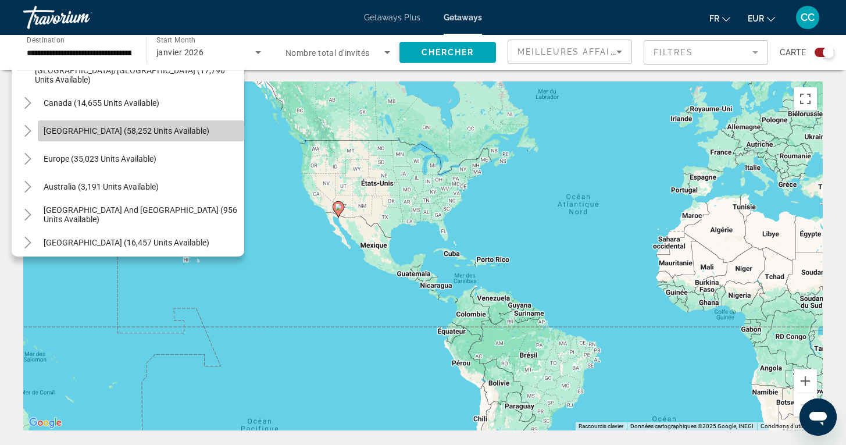
click at [142, 136] on span "Search widget" at bounding box center [141, 131] width 206 height 28
type input "**********"
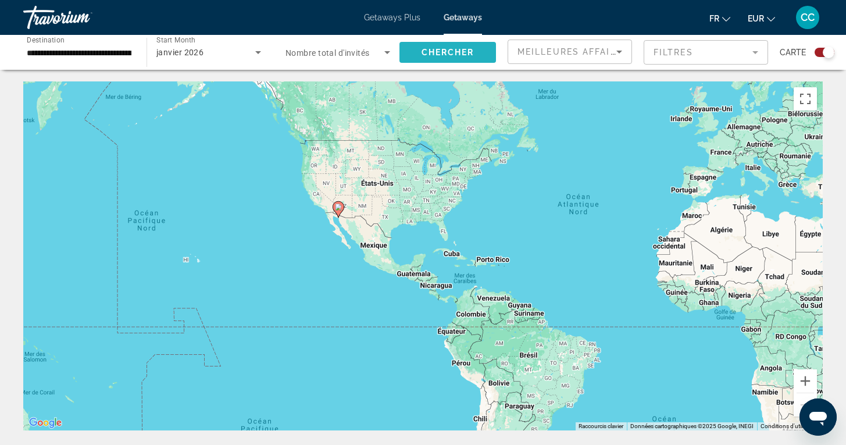
click at [441, 47] on span "Search widget" at bounding box center [447, 52] width 96 height 28
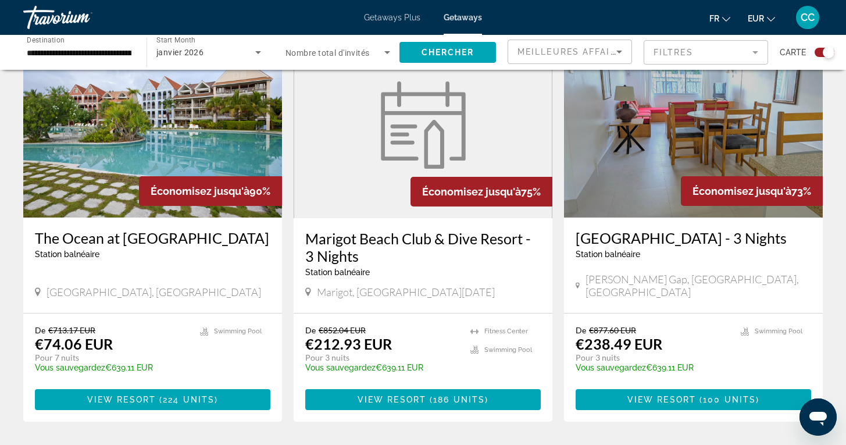
scroll to position [441, 0]
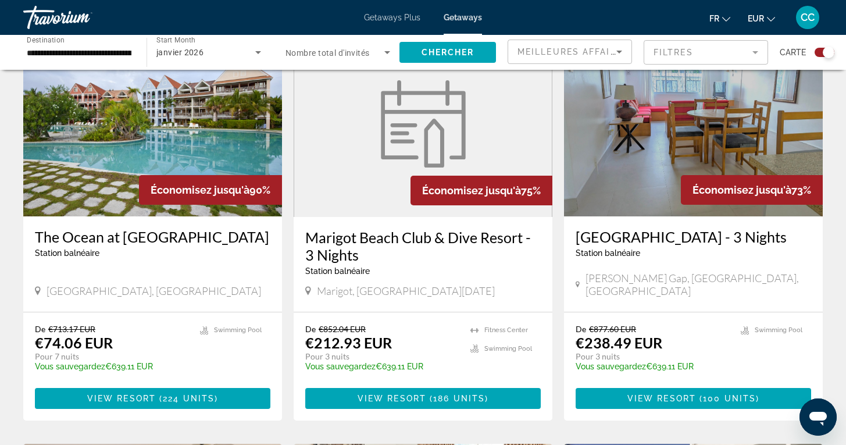
click at [145, 234] on h3 "The Ocean at [GEOGRAPHIC_DATA]" at bounding box center [152, 236] width 235 height 17
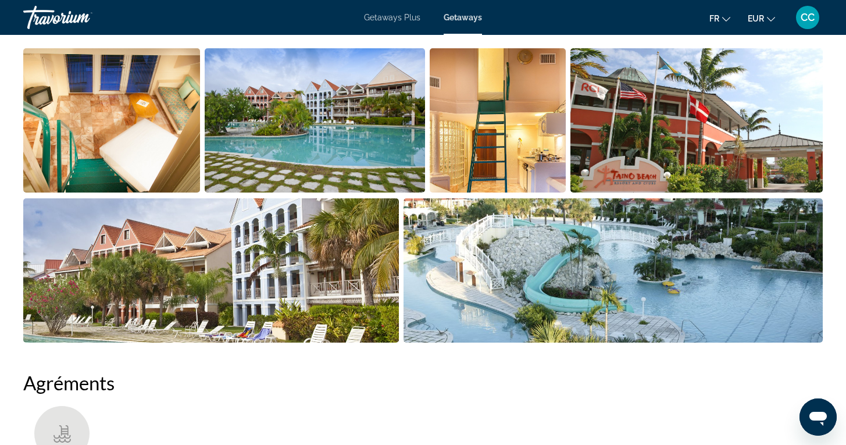
scroll to position [595, 0]
